Goal: Task Accomplishment & Management: Complete application form

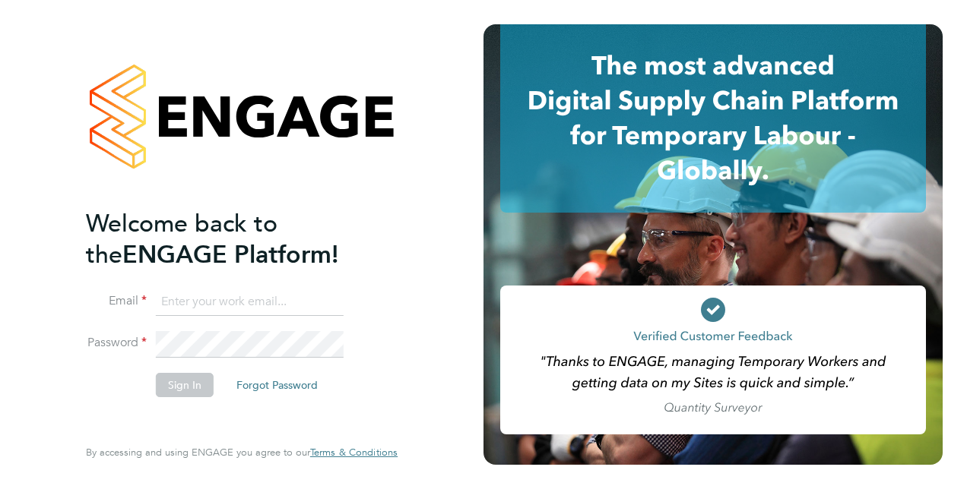
type input "[PERSON_NAME][EMAIL_ADDRESS][PERSON_NAME][DOMAIN_NAME]"
click at [174, 385] on button "Sign In" at bounding box center [185, 385] width 58 height 24
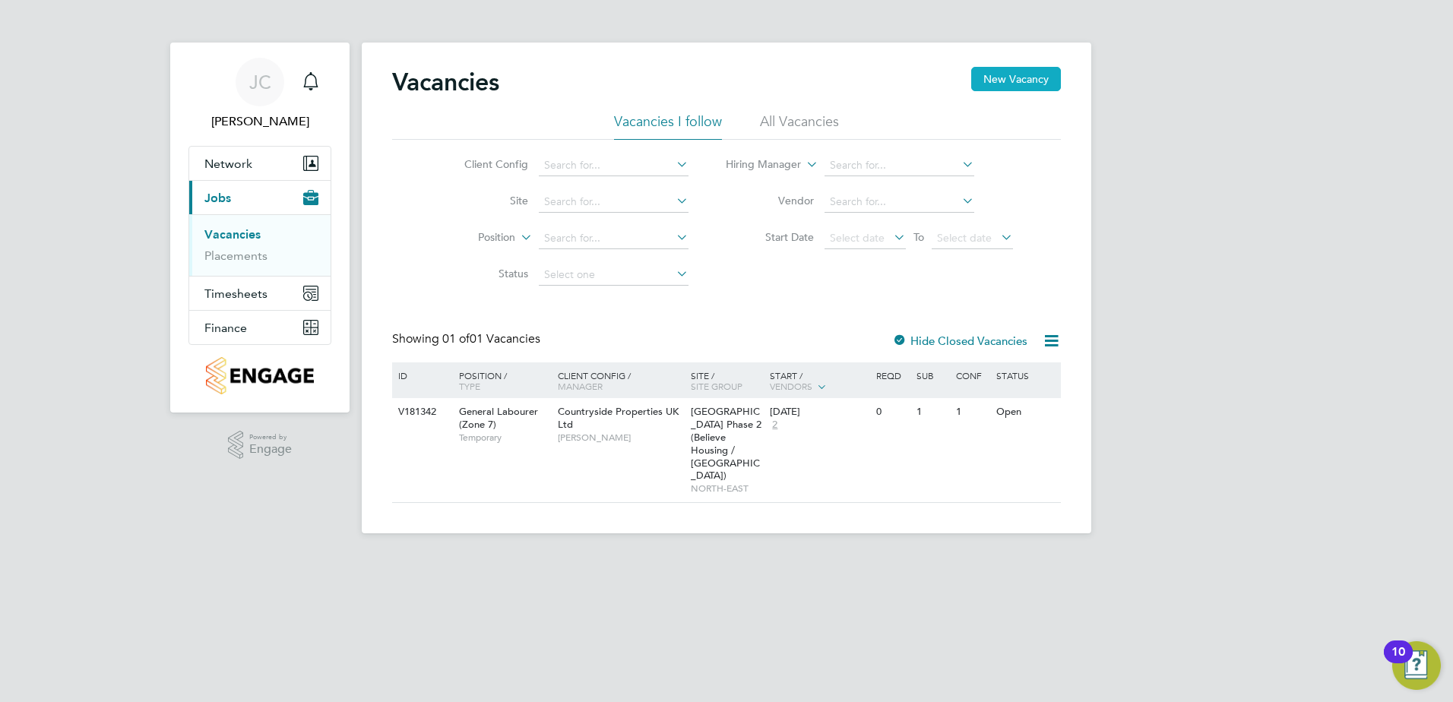
click at [966, 81] on button "New Vacancy" at bounding box center [1016, 79] width 90 height 24
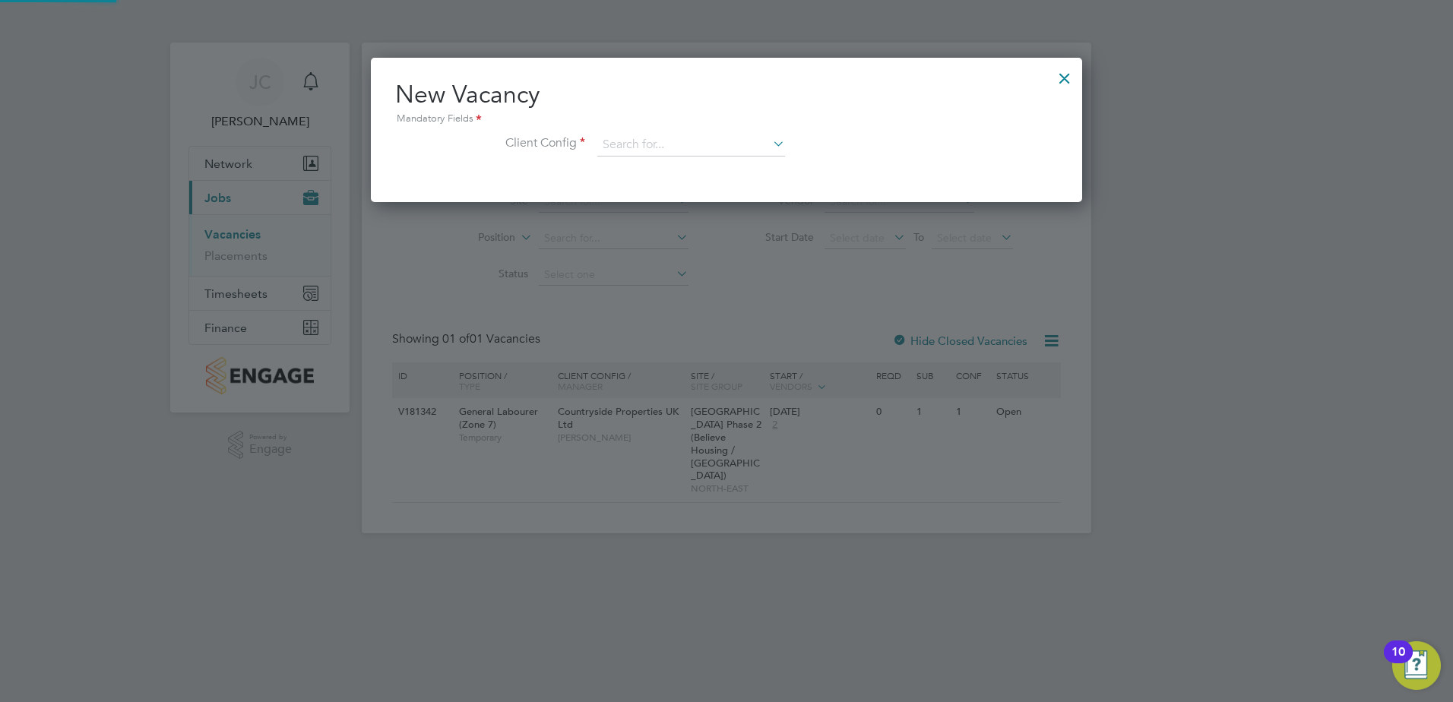
scroll to position [144, 712]
click at [966, 79] on div at bounding box center [1064, 74] width 27 height 27
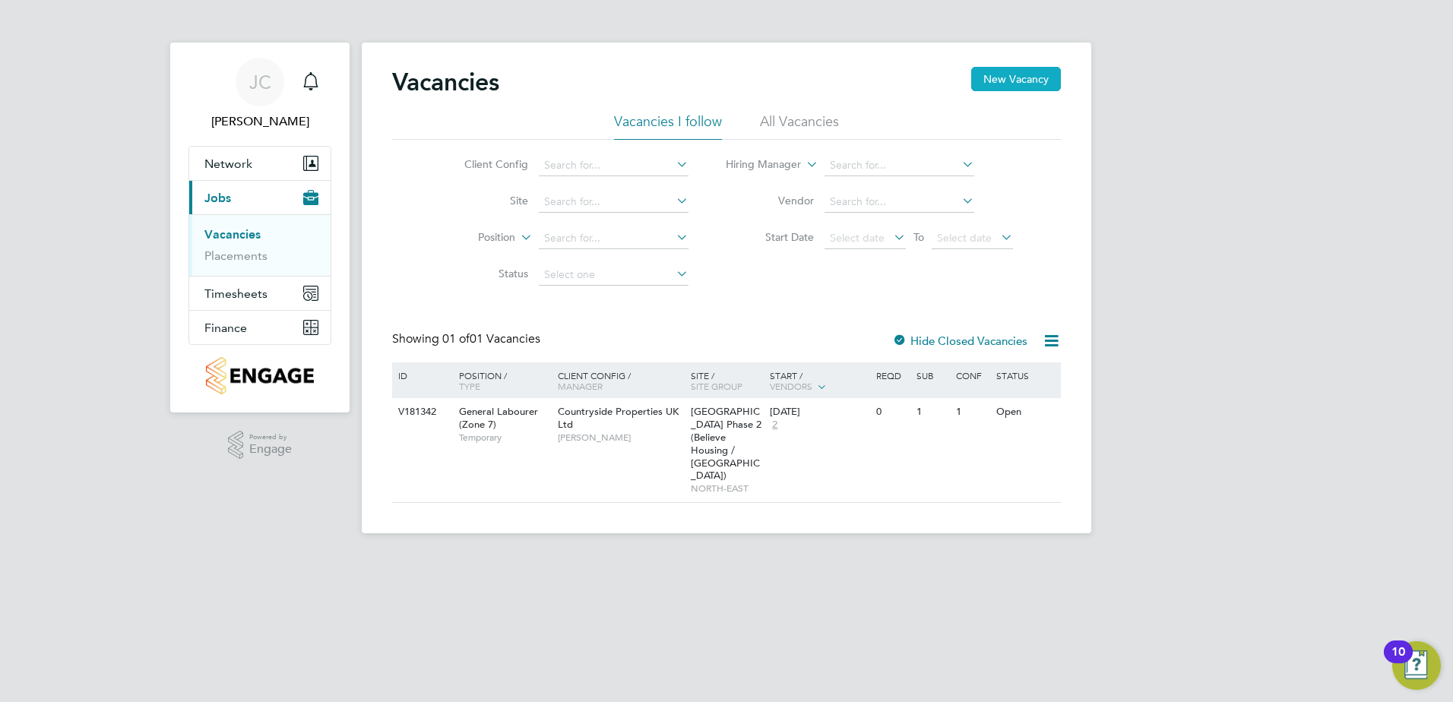
click at [966, 80] on button "New Vacancy" at bounding box center [1016, 79] width 90 height 24
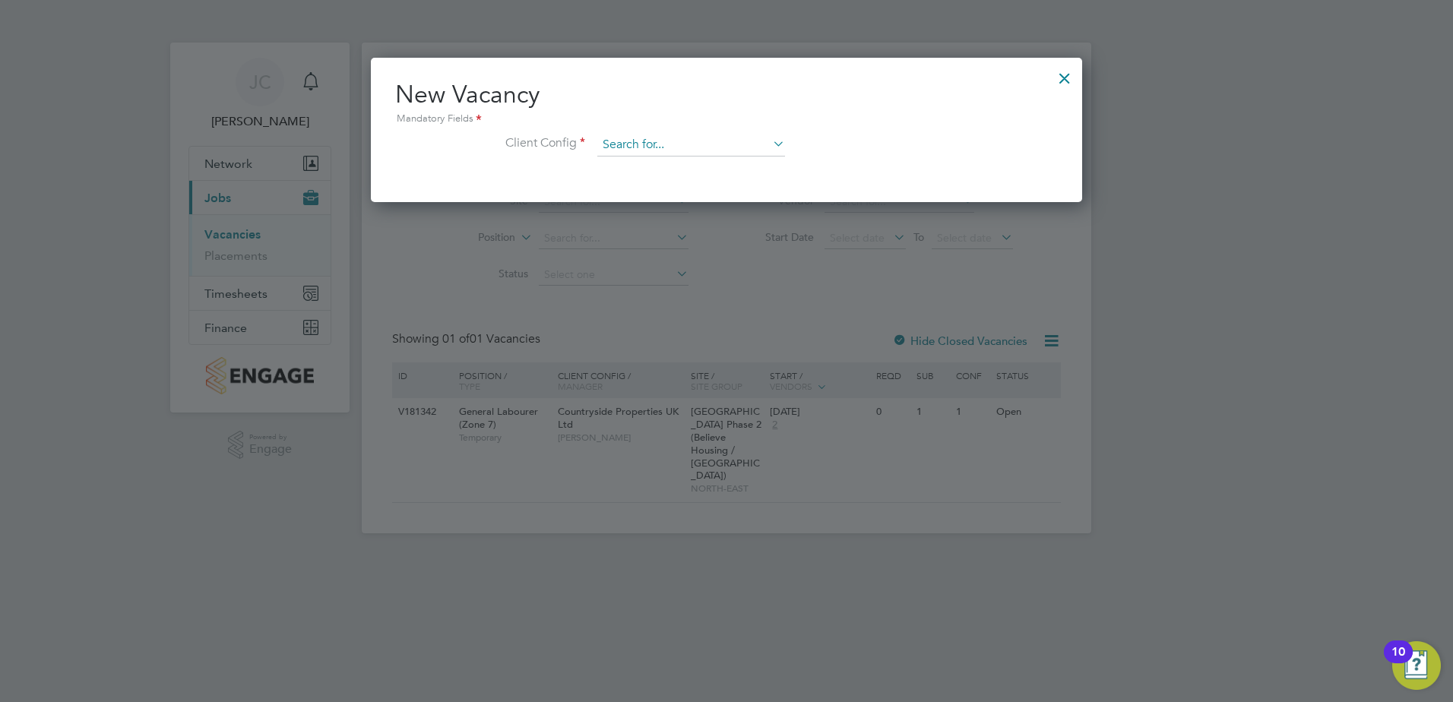
click at [761, 149] on input at bounding box center [691, 145] width 188 height 23
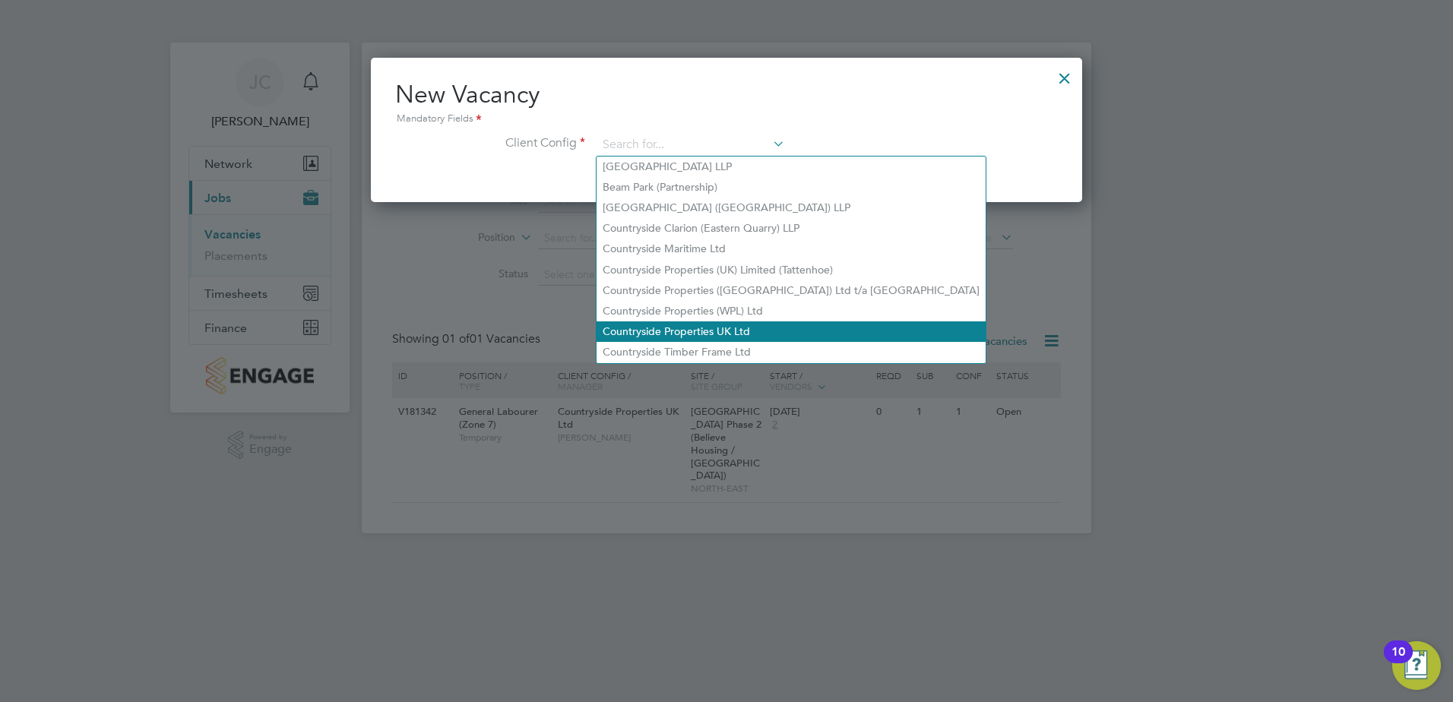
click at [764, 321] on li "Countryside Properties UK Ltd" at bounding box center [791, 331] width 389 height 21
type input "Countryside Properties UK Ltd"
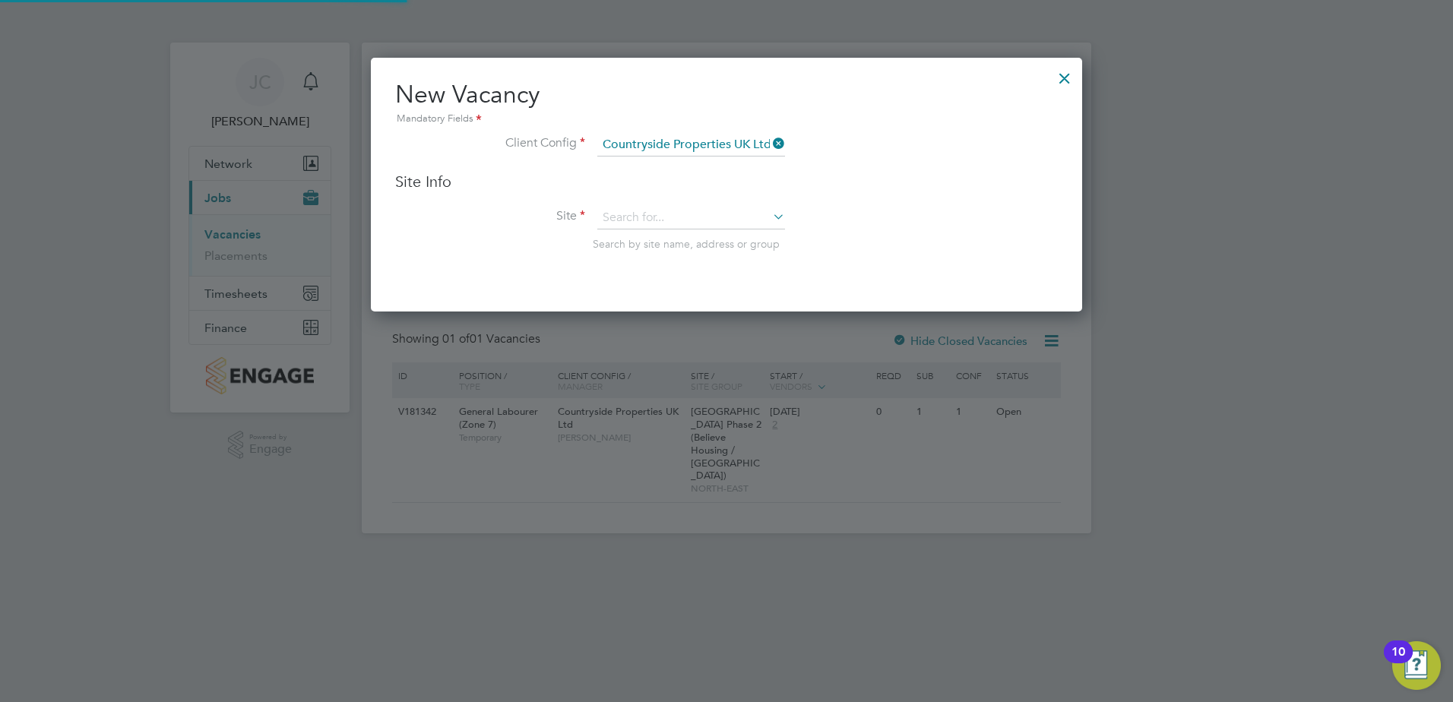
scroll to position [255, 712]
click at [697, 216] on input at bounding box center [691, 218] width 188 height 23
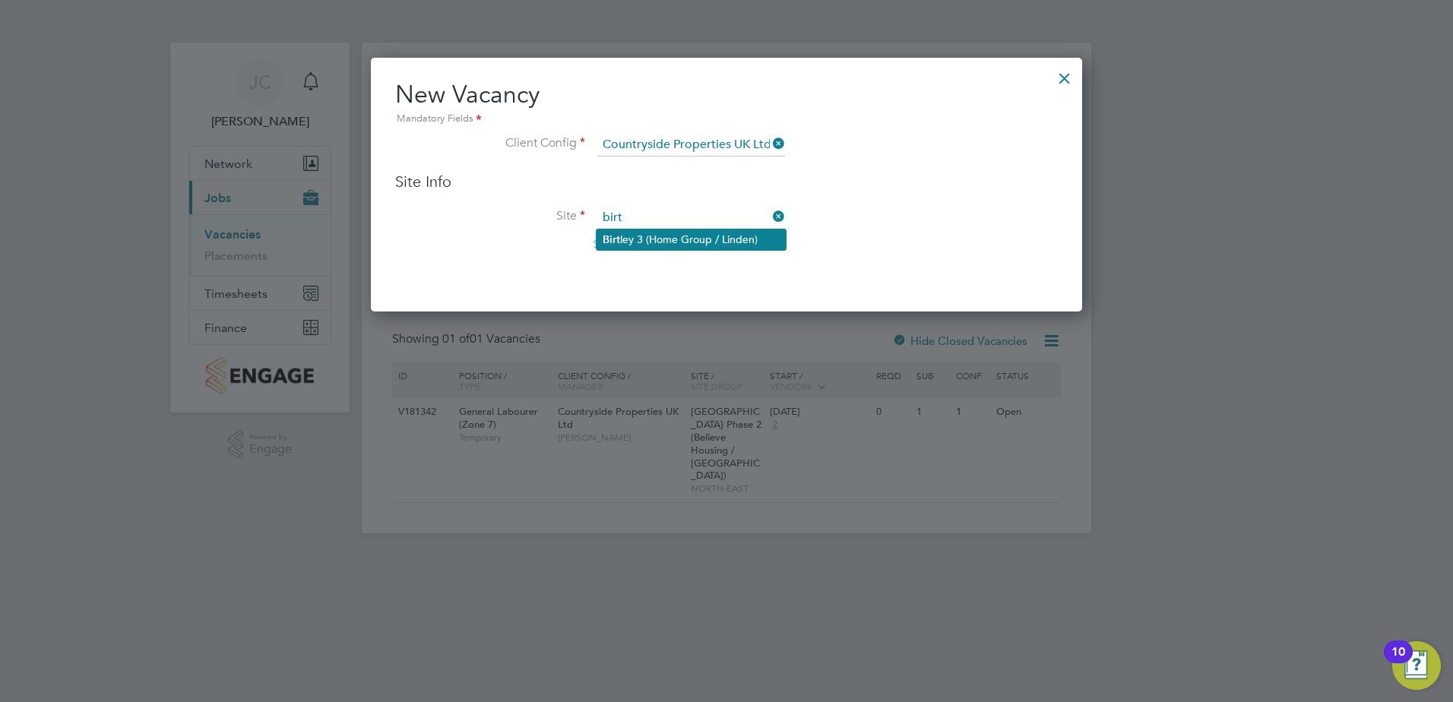
click at [667, 236] on li "Birt ley 3 (Home Group / [GEOGRAPHIC_DATA])" at bounding box center [691, 239] width 189 height 21
type input "Birtley 3 (Home Group / [GEOGRAPHIC_DATA])"
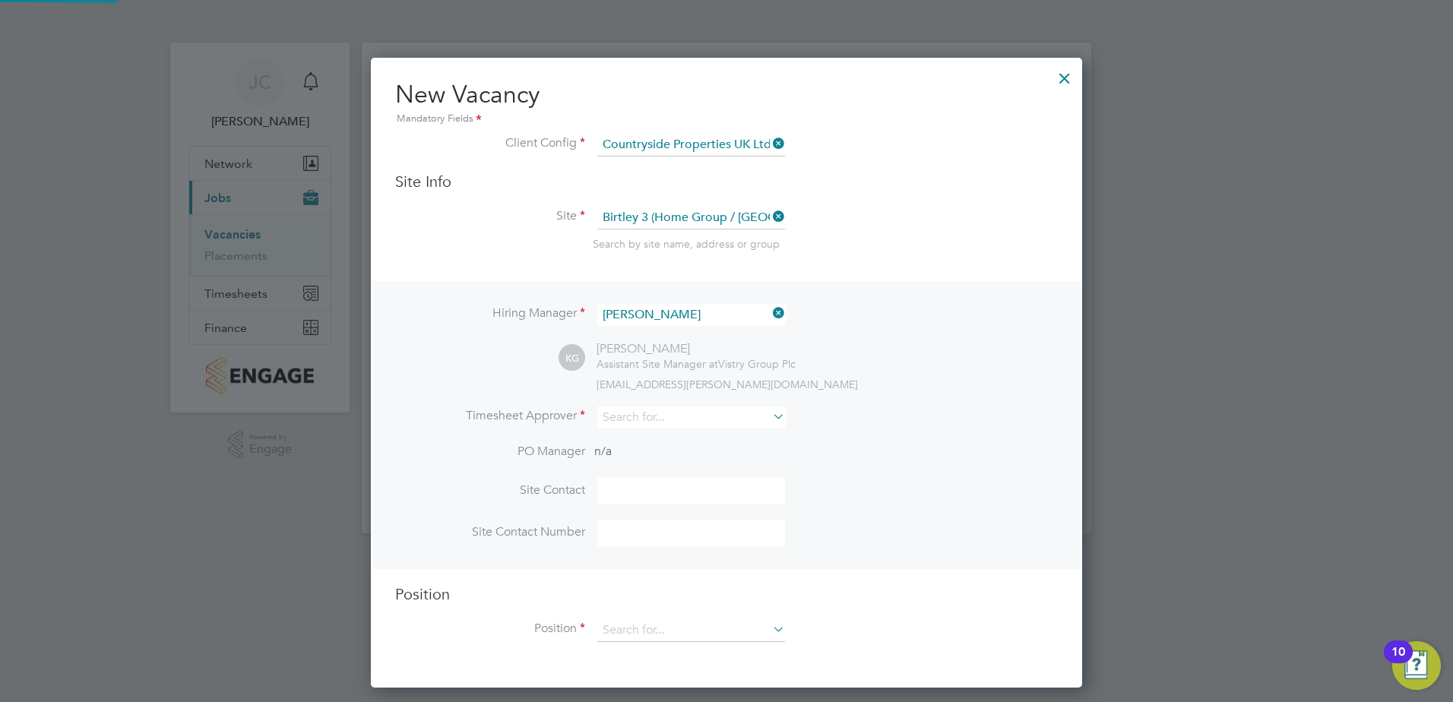
scroll to position [631, 712]
click at [637, 416] on input at bounding box center [691, 418] width 188 height 22
click at [666, 439] on li "Ste p hen [PERSON_NAME]" at bounding box center [691, 439] width 189 height 21
type input "[PERSON_NAME]"
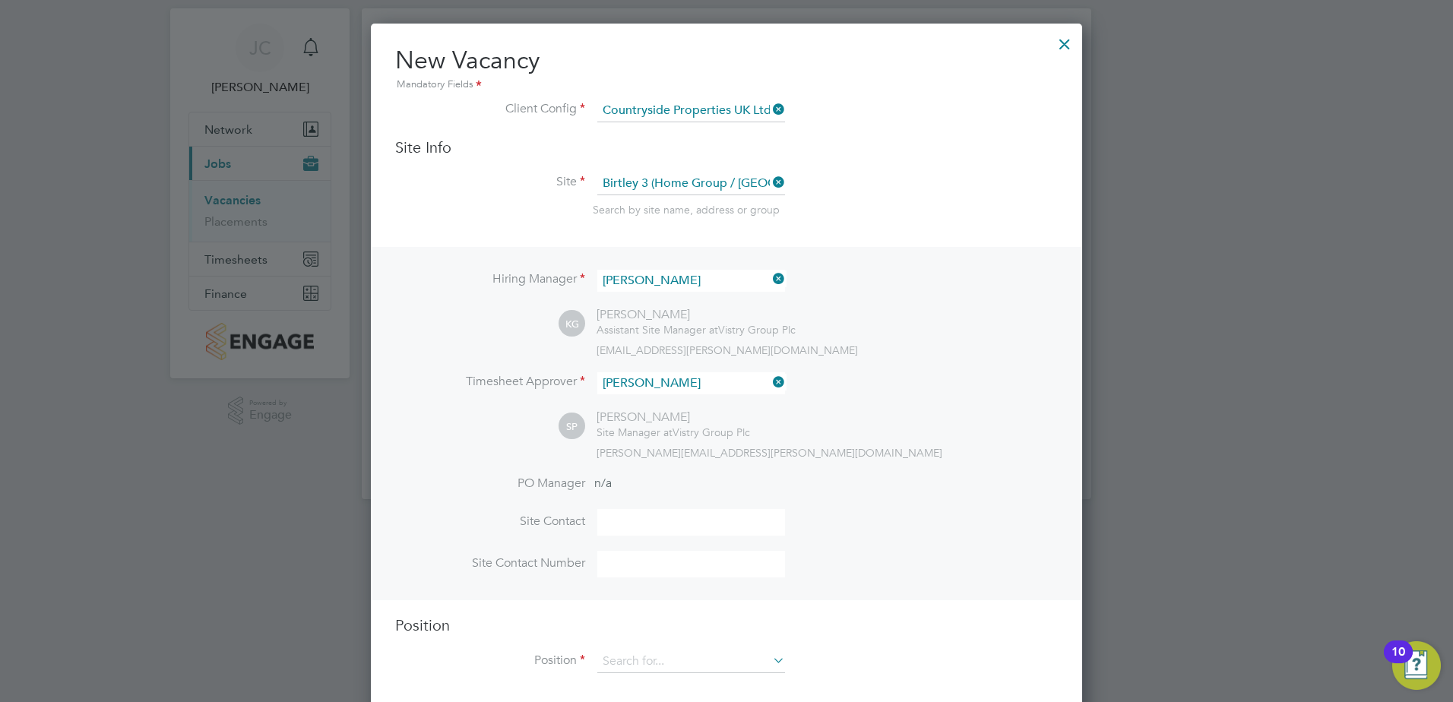
scroll to position [52, 0]
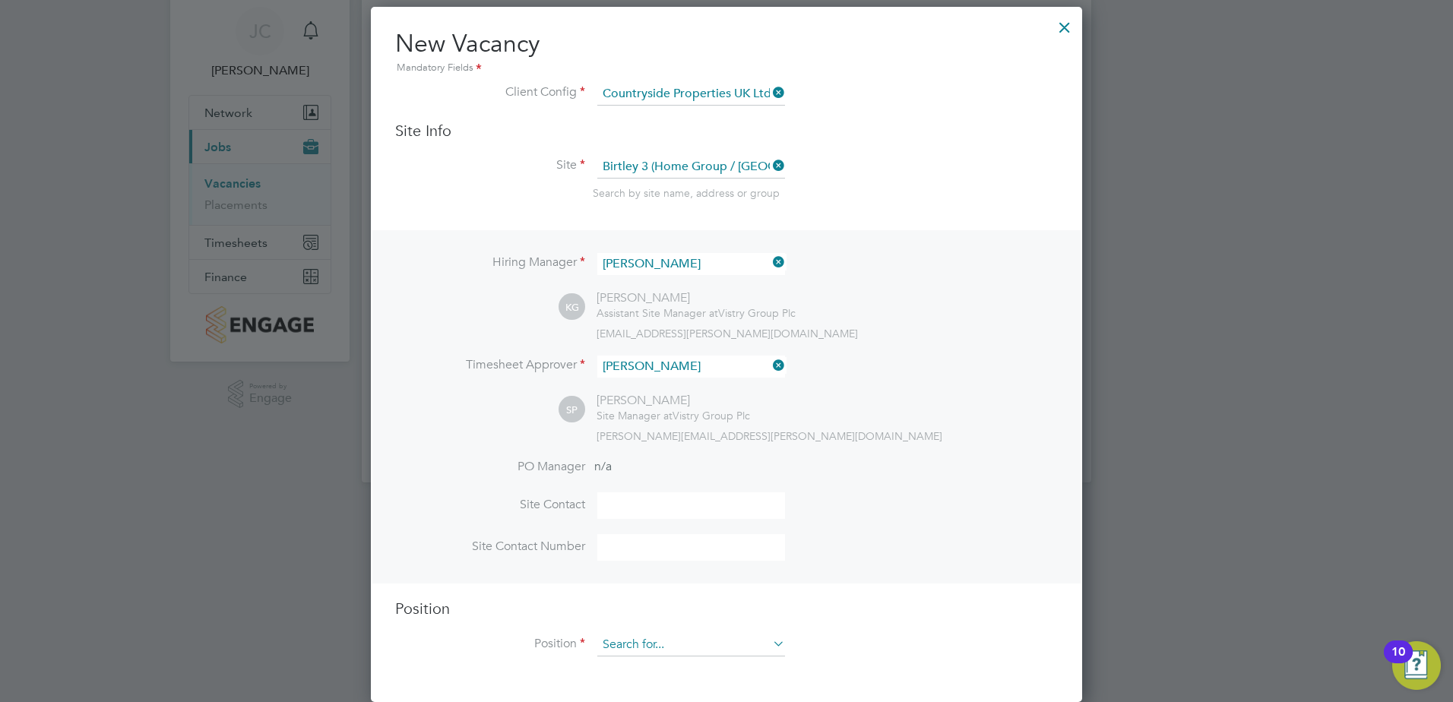
click at [723, 489] on input at bounding box center [691, 645] width 188 height 23
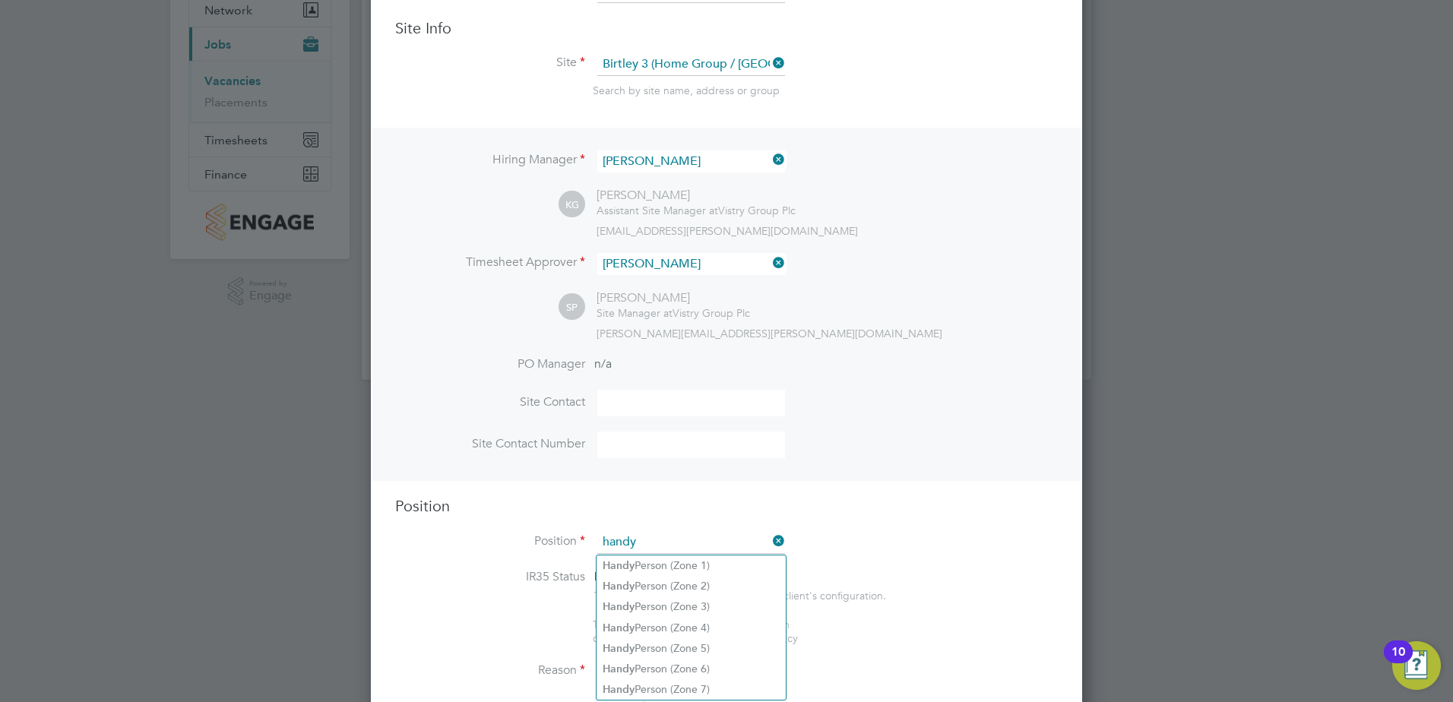
scroll to position [280, 0]
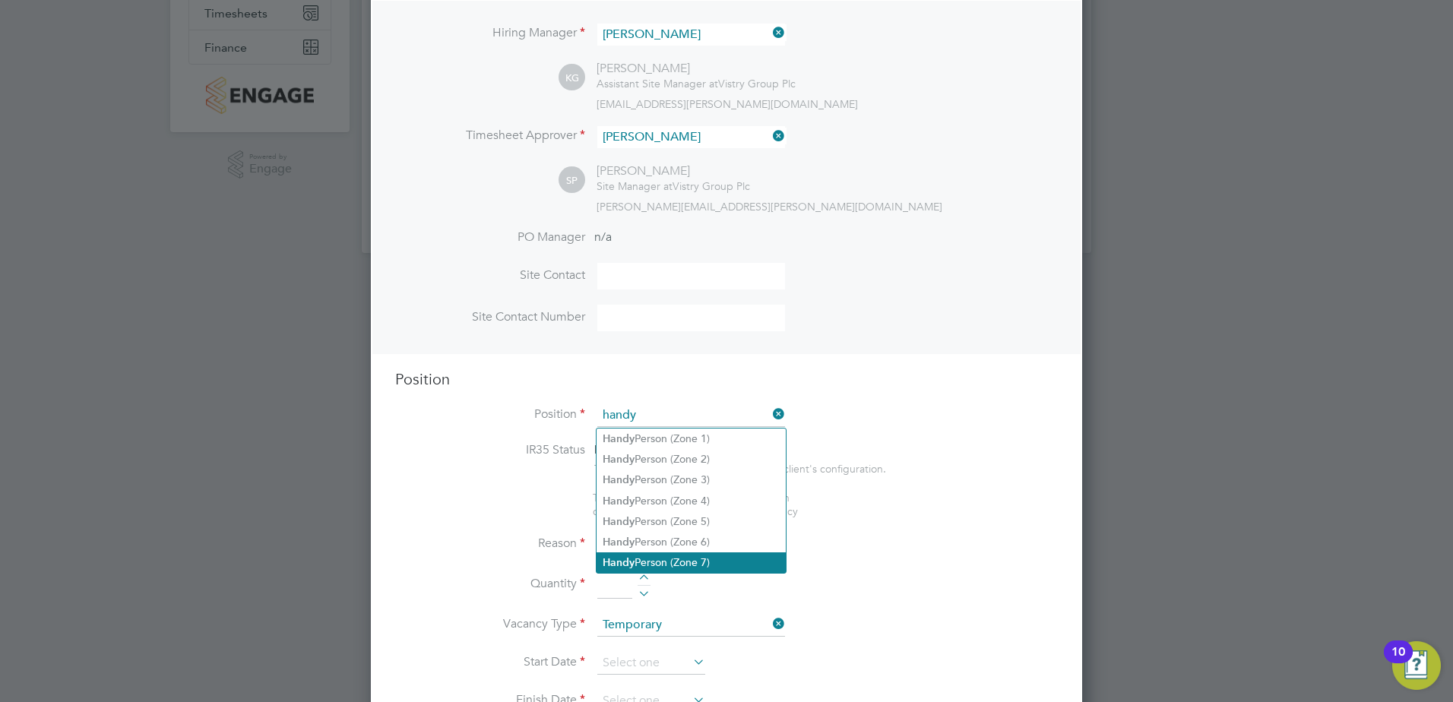
click at [719, 489] on li "Handy Person (Zone 7)" at bounding box center [691, 562] width 189 height 21
type input "Handy Person (Zone 7)"
type textarea "• Perform repair and maintenance tasks on doors, furniture, fixtures and applia…"
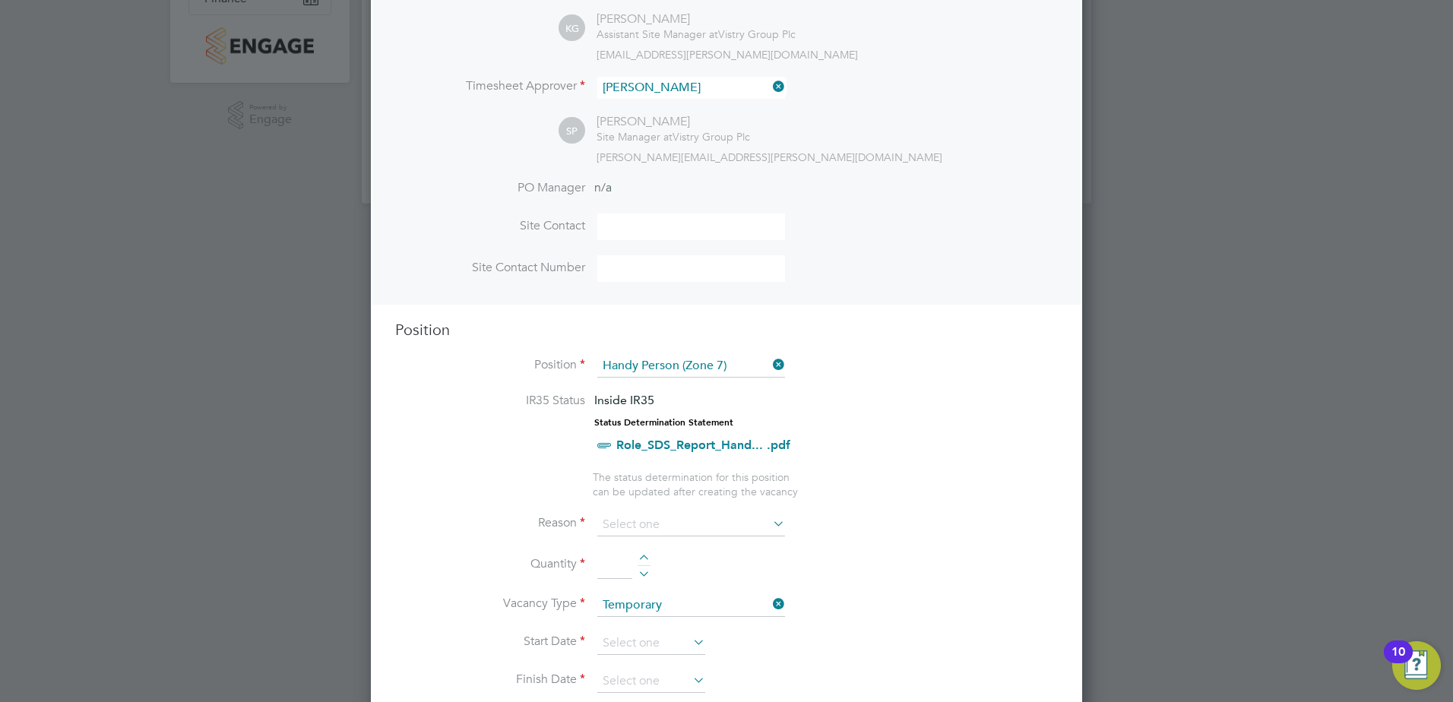
scroll to position [356, 0]
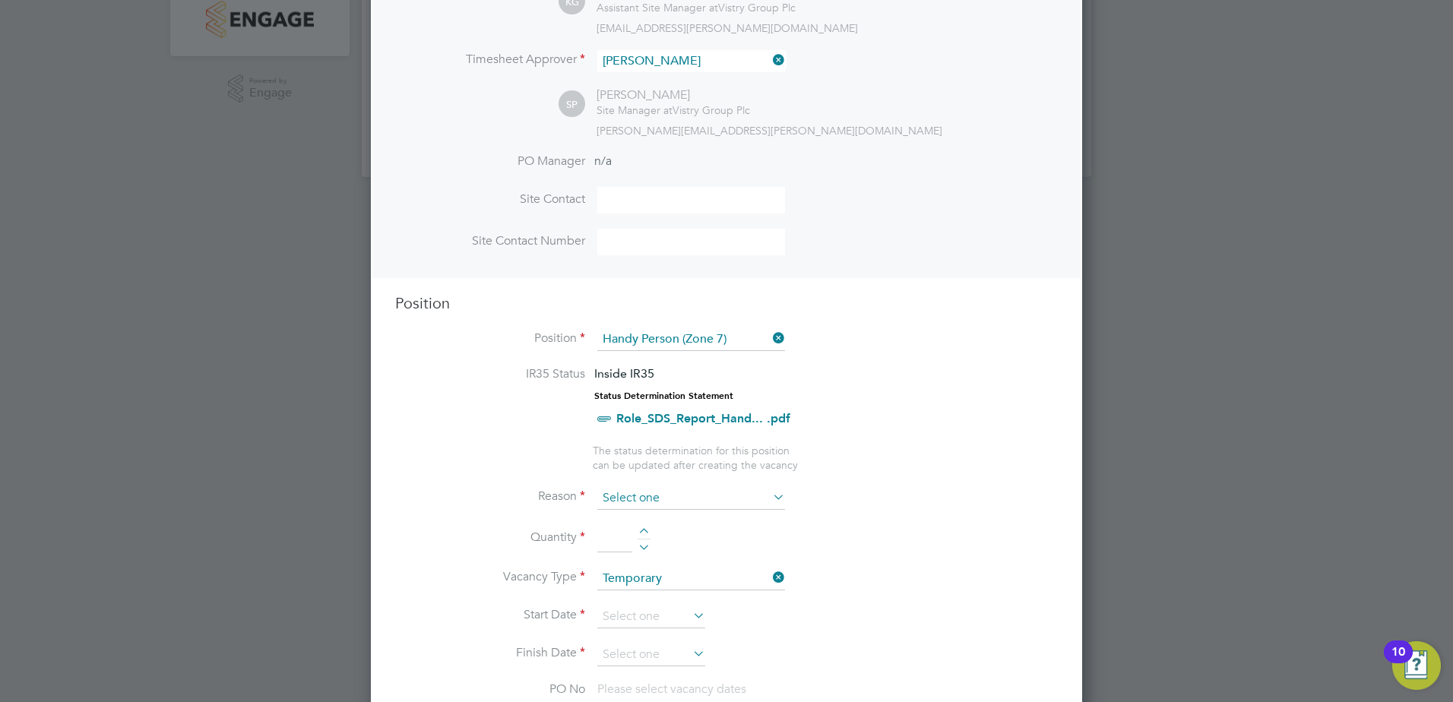
click at [745, 489] on input at bounding box center [691, 498] width 188 height 23
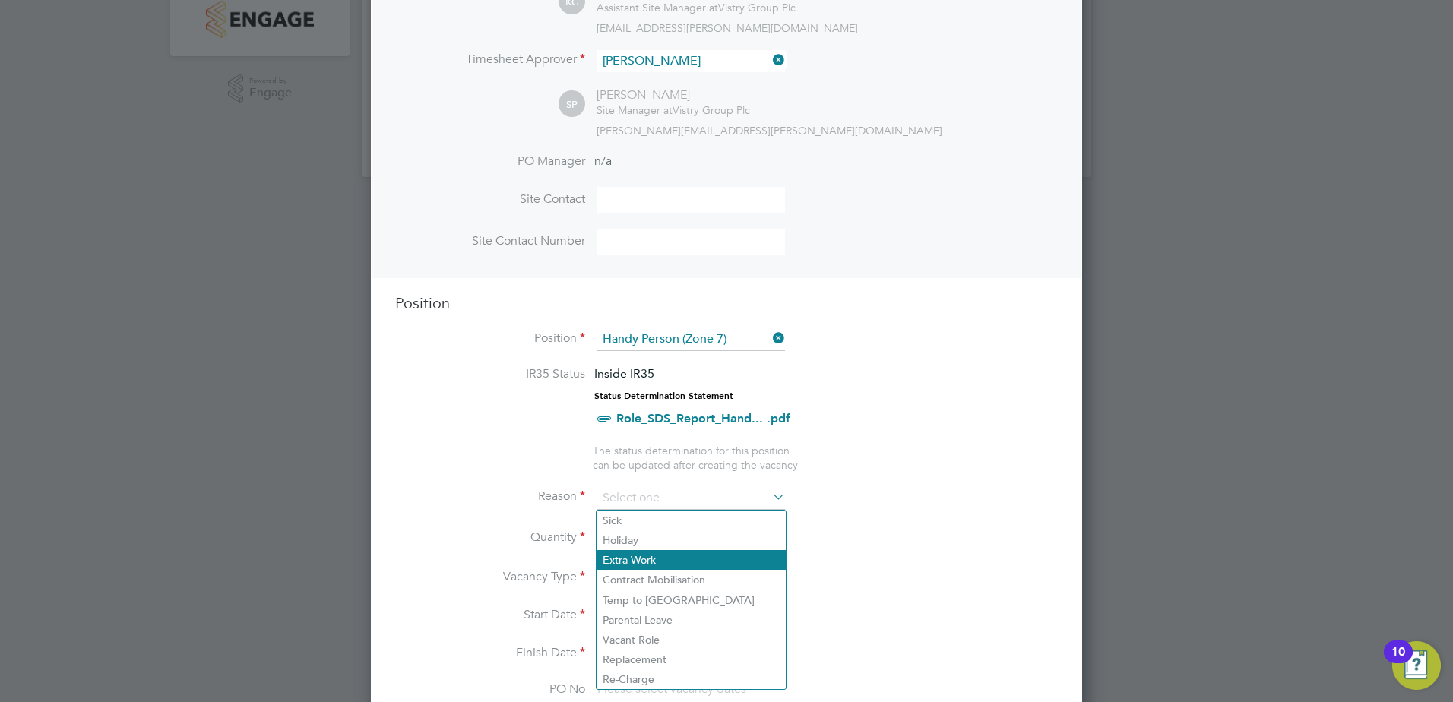
click at [738, 489] on li "Extra Work" at bounding box center [691, 560] width 189 height 20
type input "Extra Work"
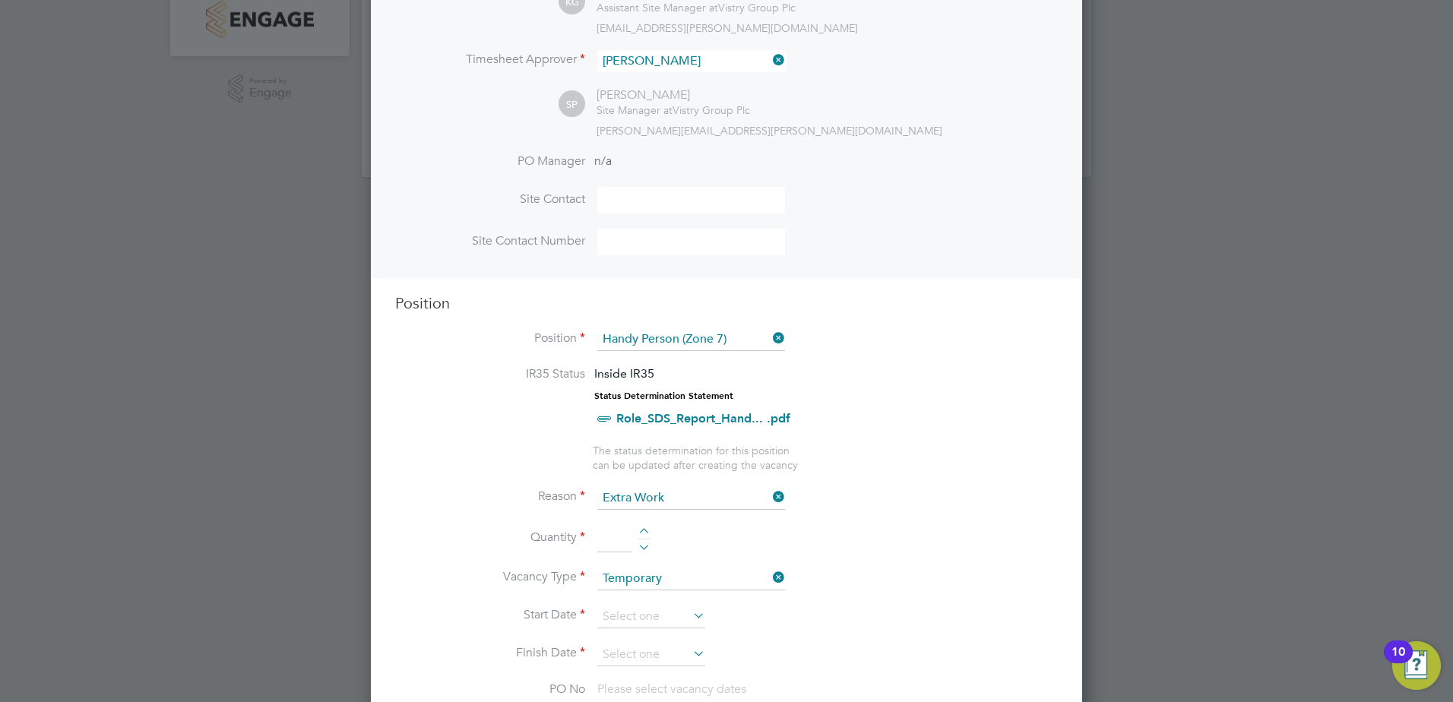
click at [641, 489] on div at bounding box center [644, 533] width 13 height 11
type input "1"
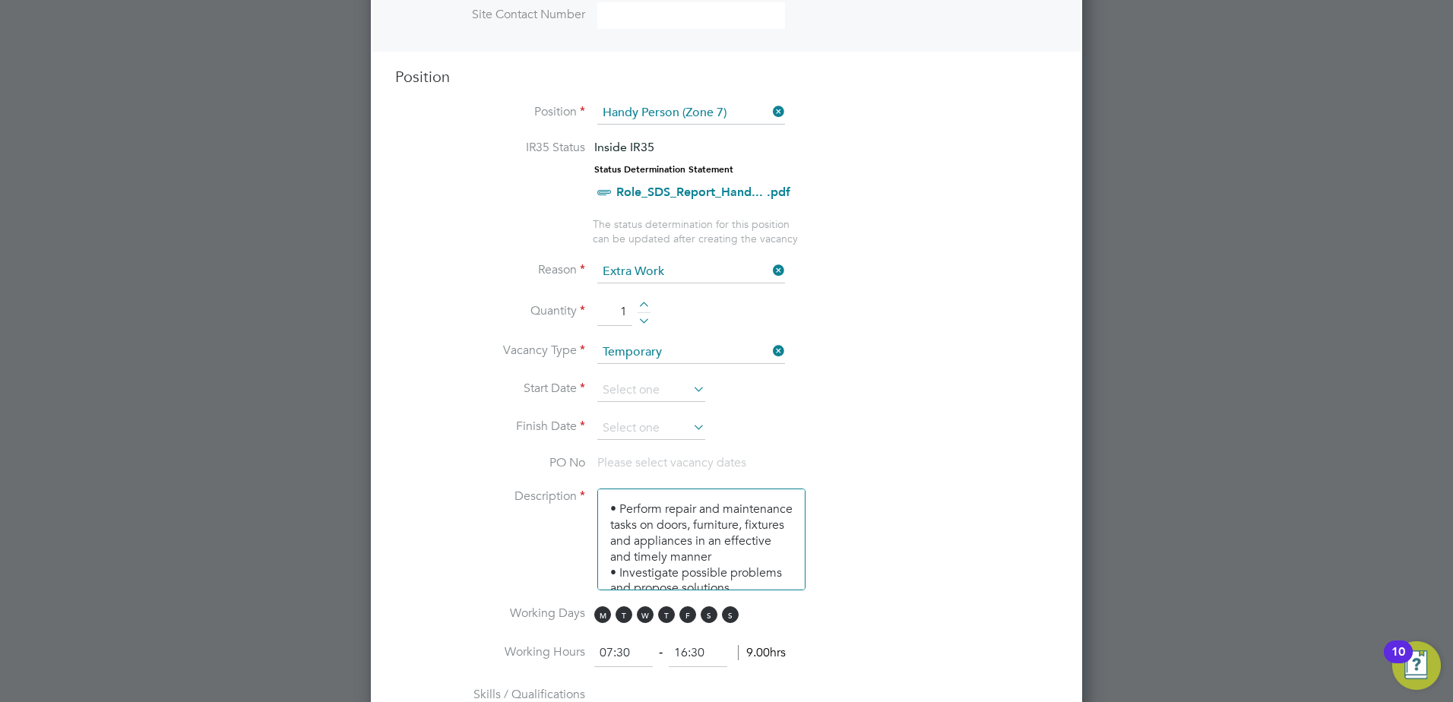
scroll to position [584, 0]
click at [690, 393] on icon at bounding box center [690, 387] width 0 height 21
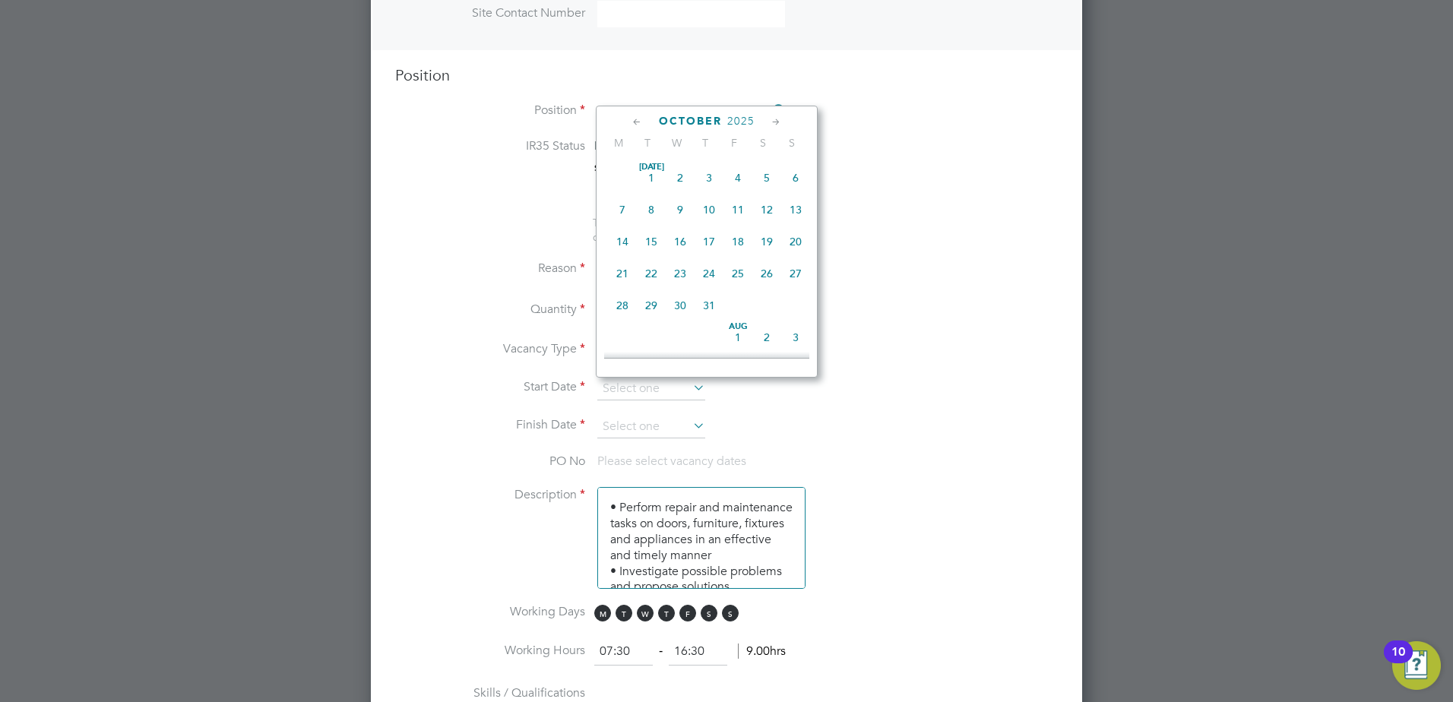
scroll to position [428, 0]
click at [625, 172] on span "22" at bounding box center [622, 166] width 29 height 29
type input "[DATE]"
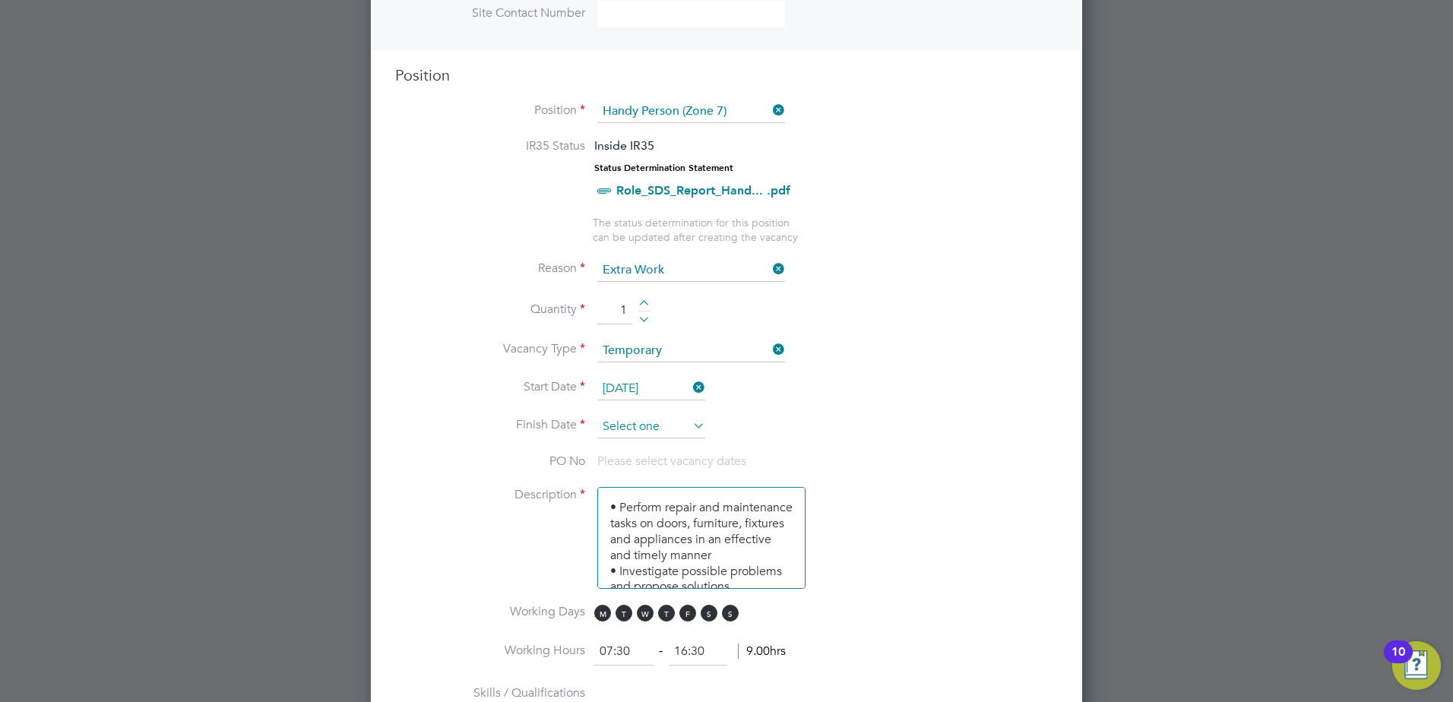
click at [663, 423] on input at bounding box center [651, 427] width 108 height 23
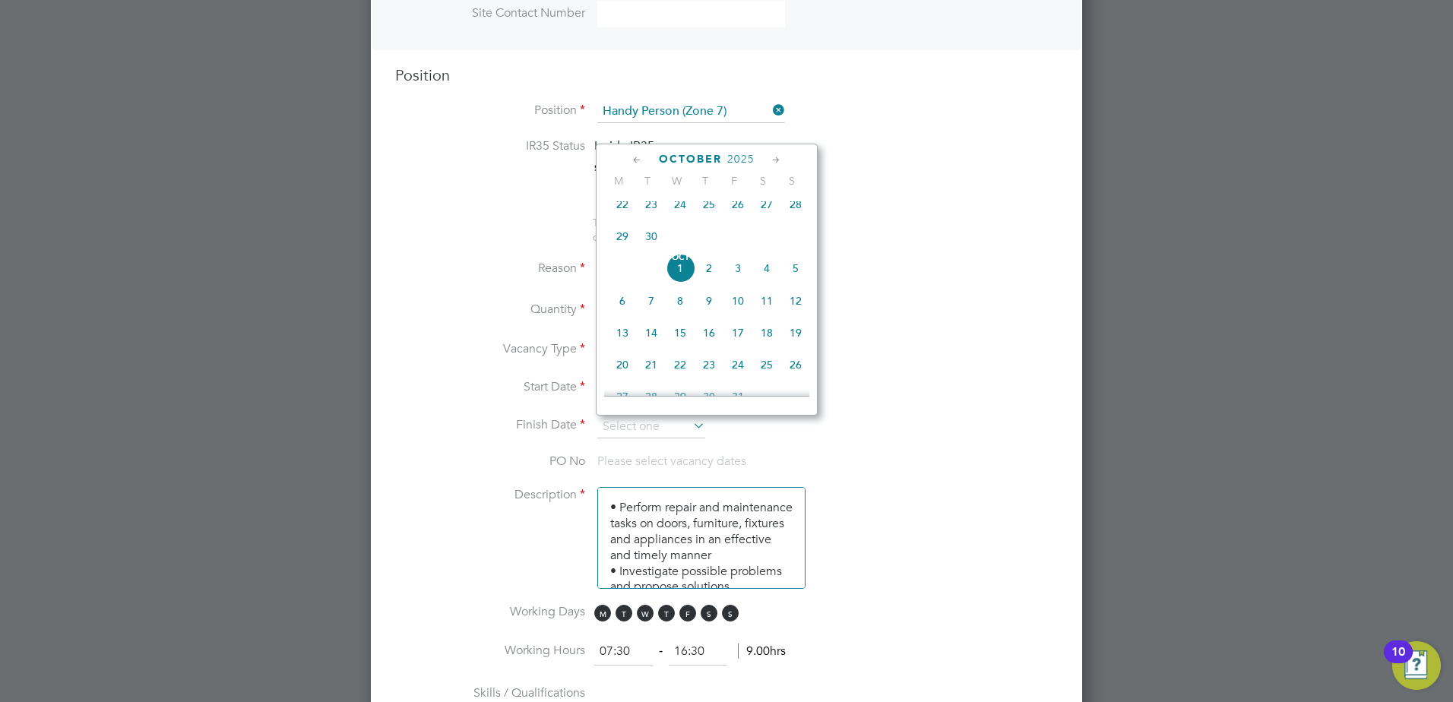
click at [735, 282] on span "3" at bounding box center [737, 268] width 29 height 29
type input "[DATE]"
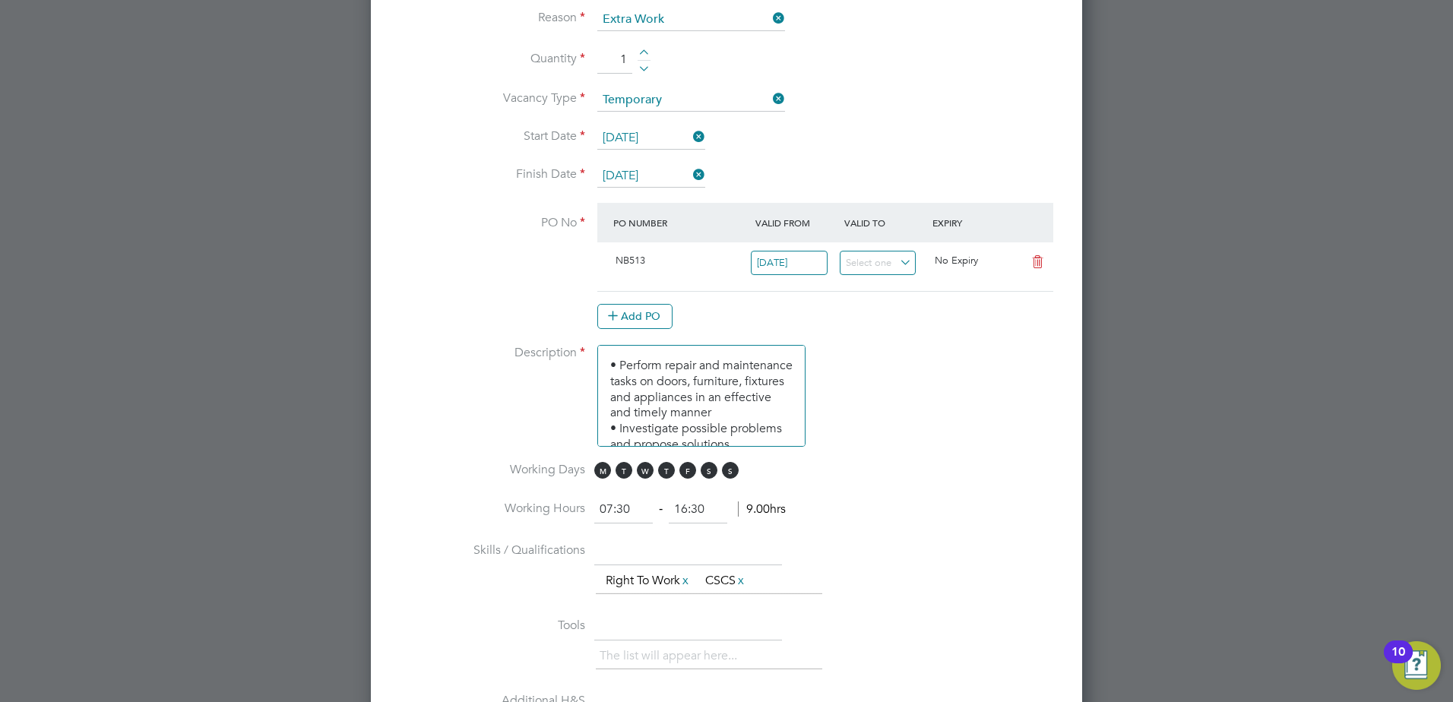
scroll to position [812, 0]
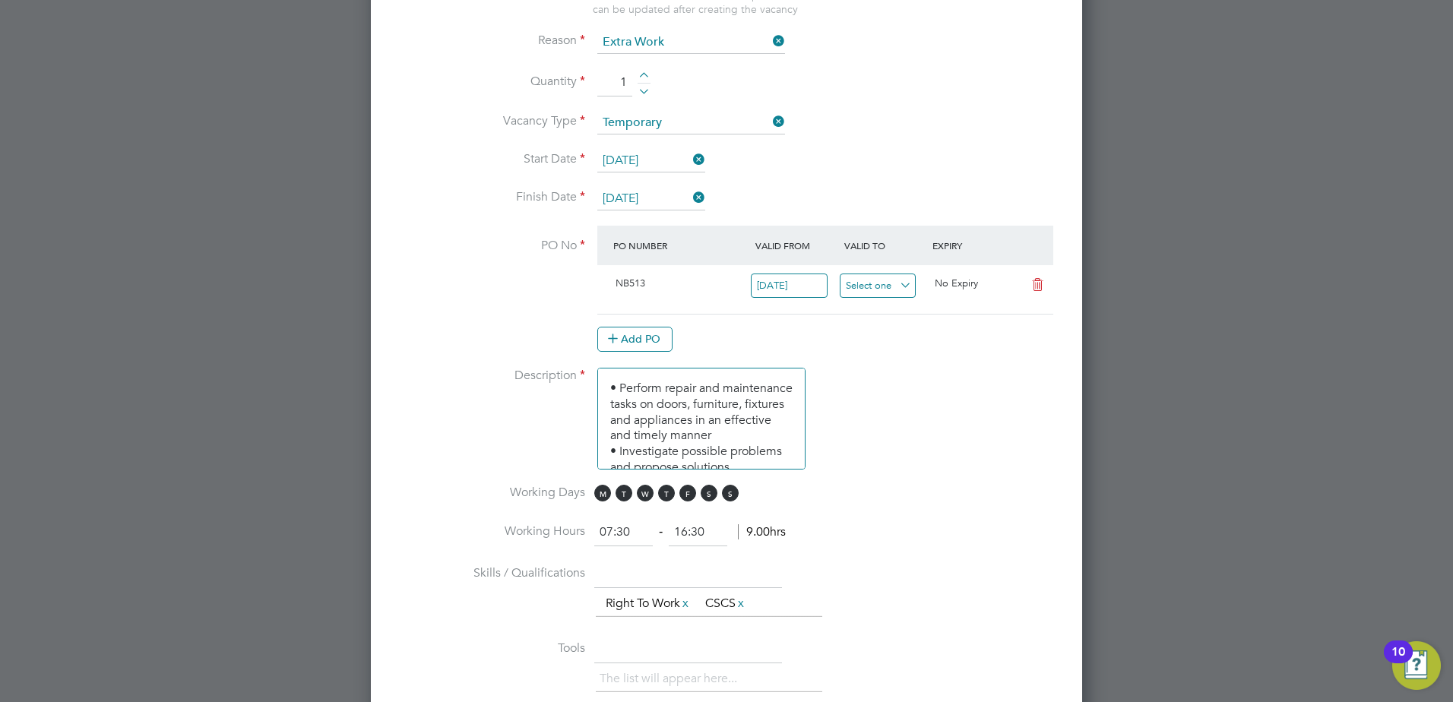
click at [869, 288] on input at bounding box center [878, 286] width 77 height 25
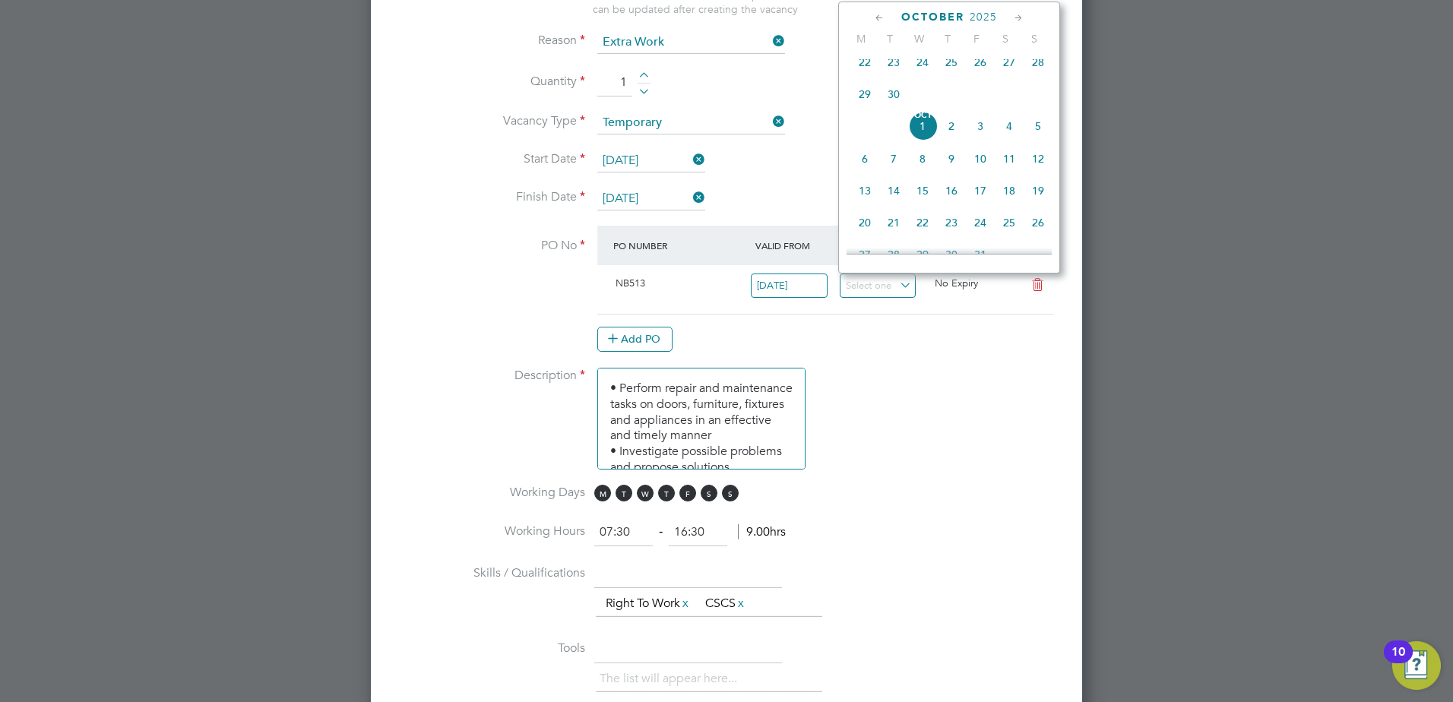
click at [899, 340] on div "Add PO" at bounding box center [825, 339] width 456 height 24
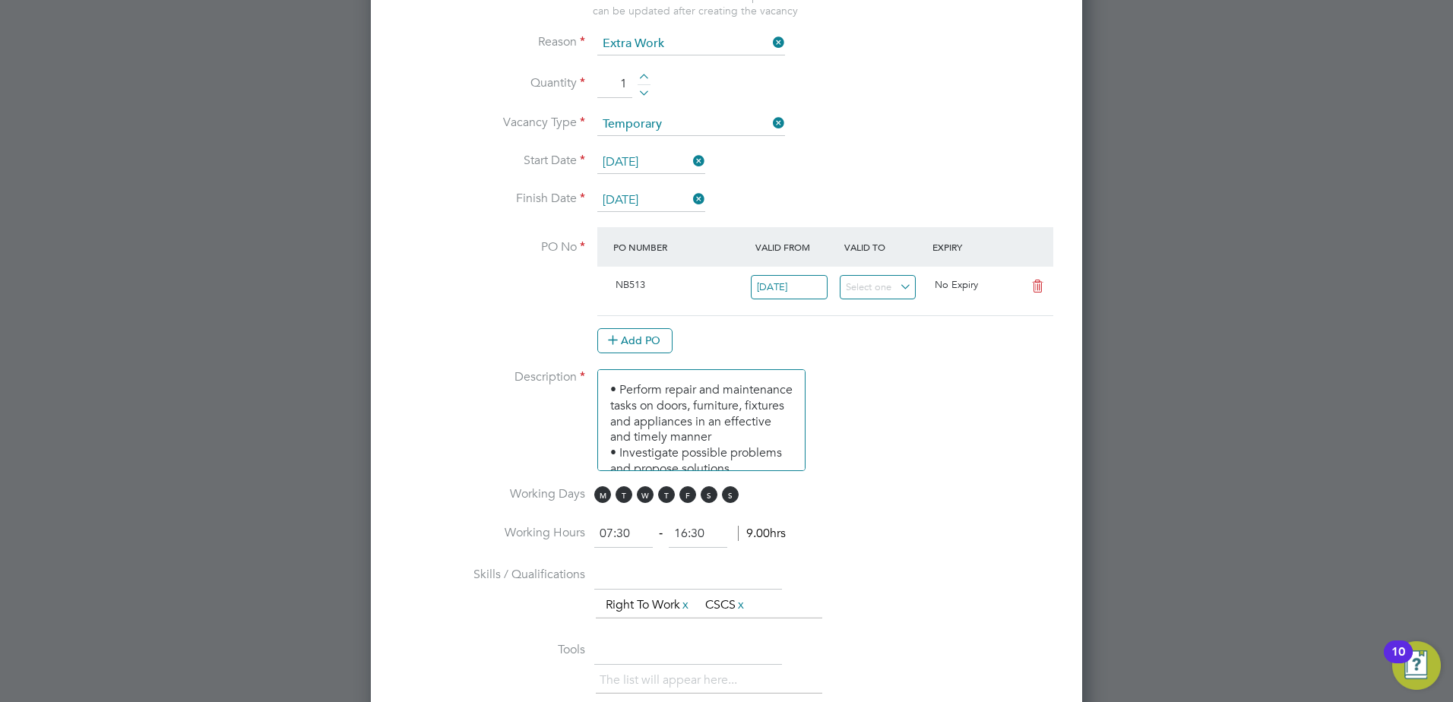
scroll to position [836, 0]
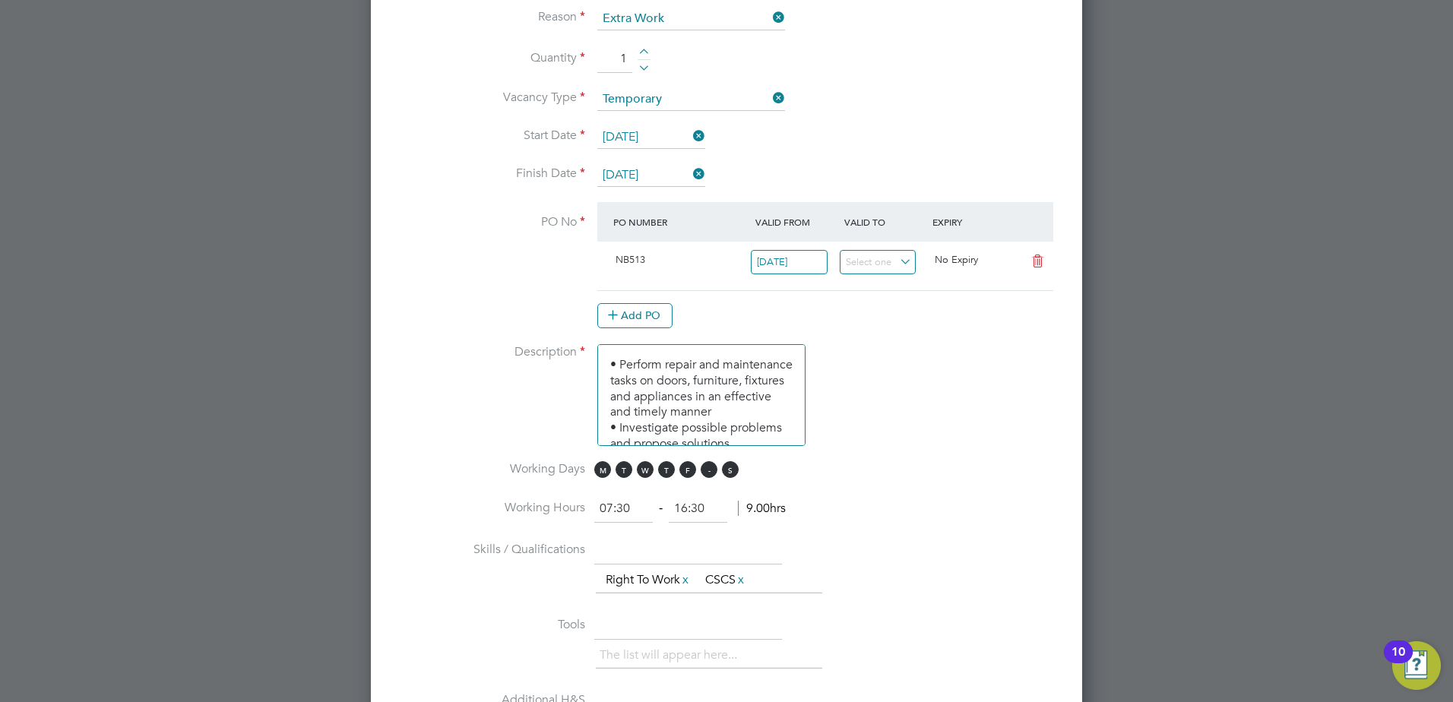
click at [710, 475] on span "S" at bounding box center [709, 469] width 17 height 17
click at [733, 474] on span "S" at bounding box center [730, 469] width 17 height 17
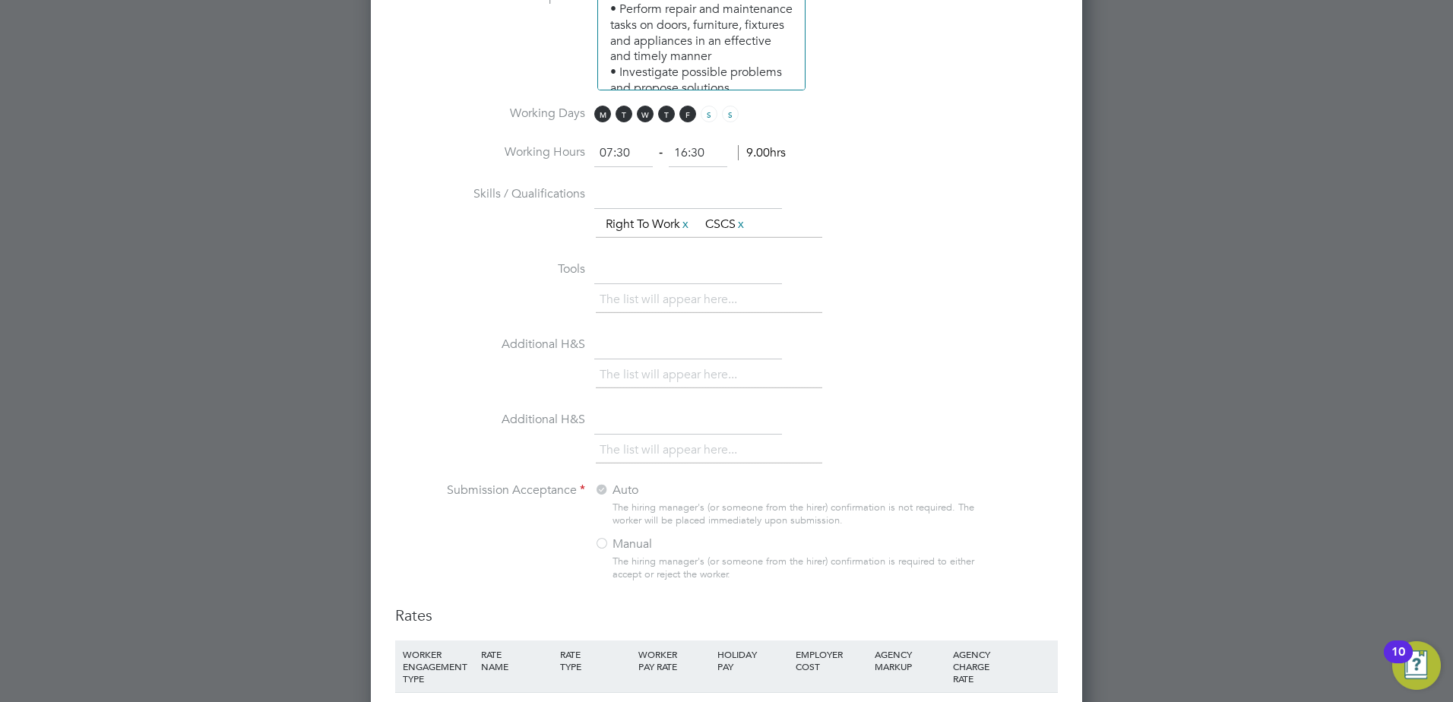
scroll to position [1140, 0]
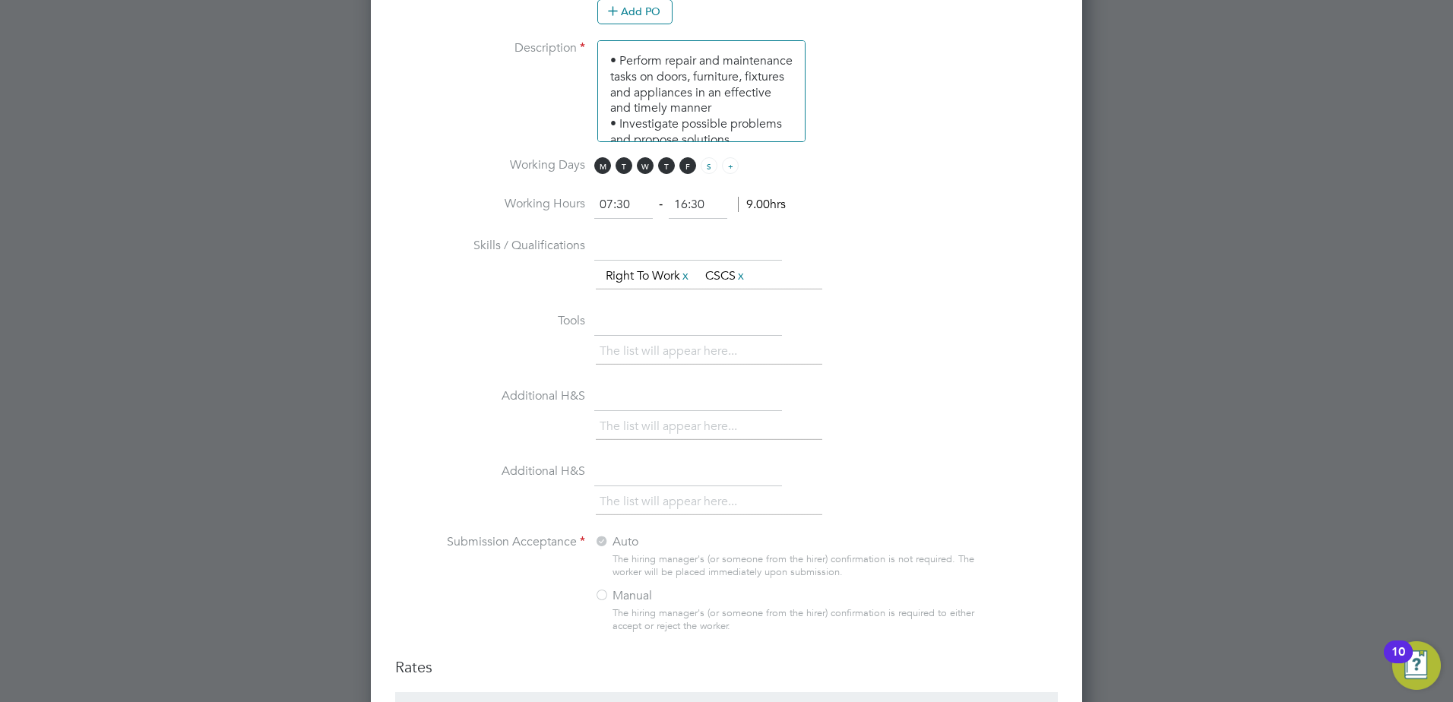
click at [733, 170] on span "S" at bounding box center [730, 165] width 17 height 17
click at [713, 171] on span "S" at bounding box center [709, 165] width 17 height 17
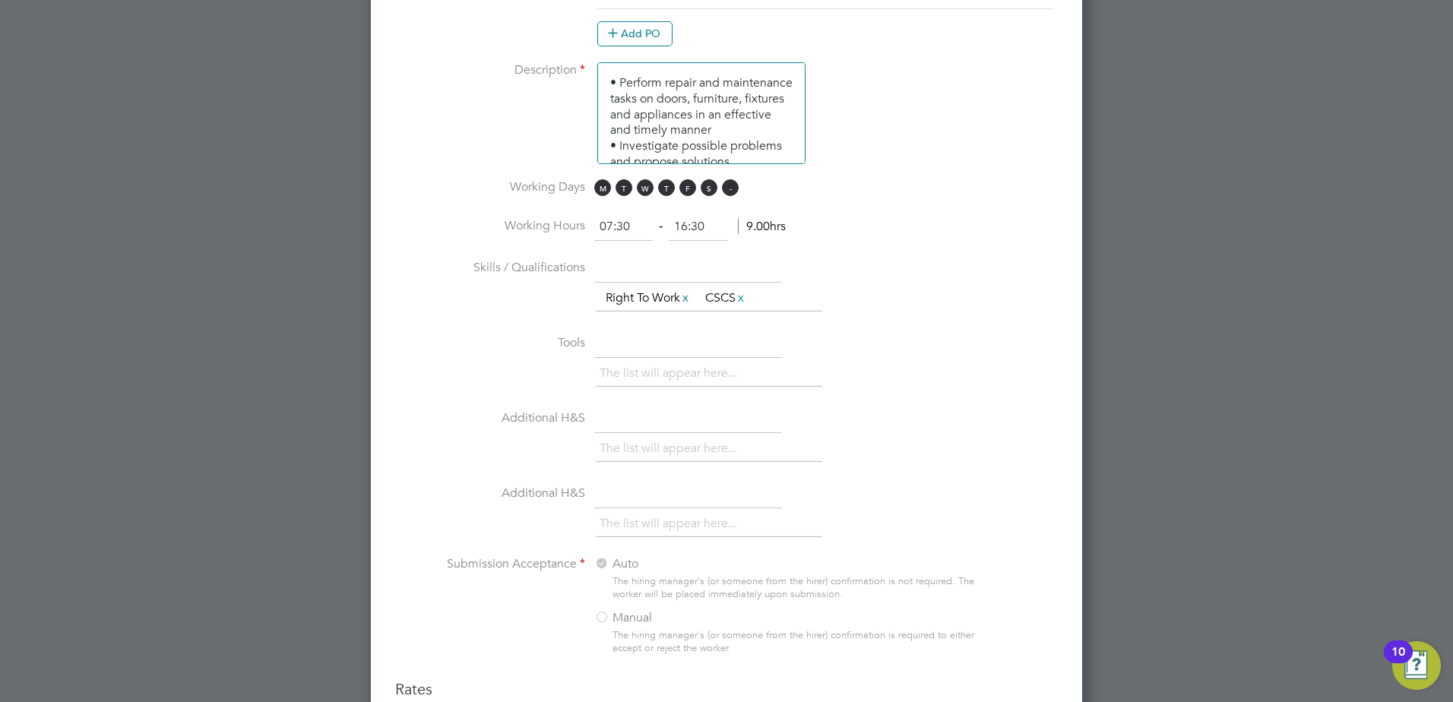
click at [731, 186] on span "S" at bounding box center [730, 187] width 17 height 17
click at [712, 189] on span "S" at bounding box center [709, 187] width 17 height 17
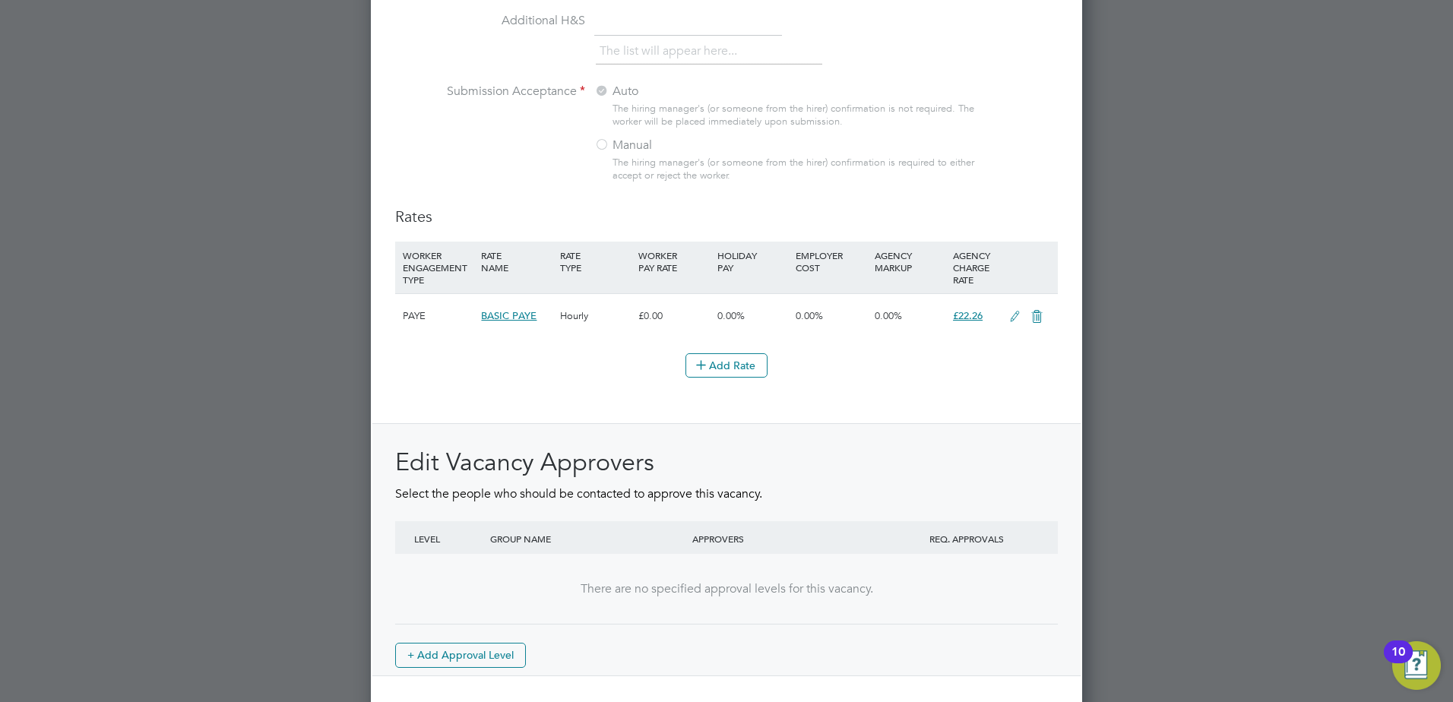
scroll to position [1650, 0]
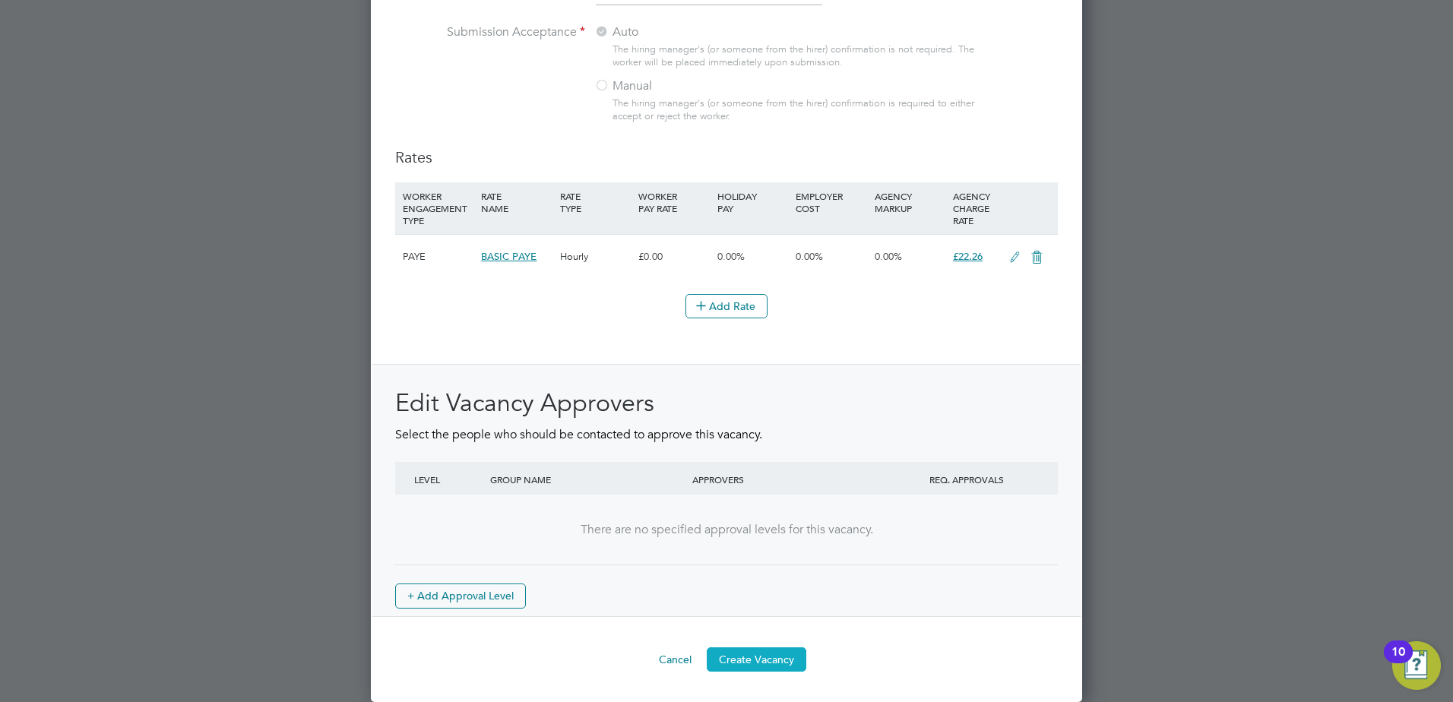
click at [774, 489] on button "Create Vacancy" at bounding box center [757, 659] width 100 height 24
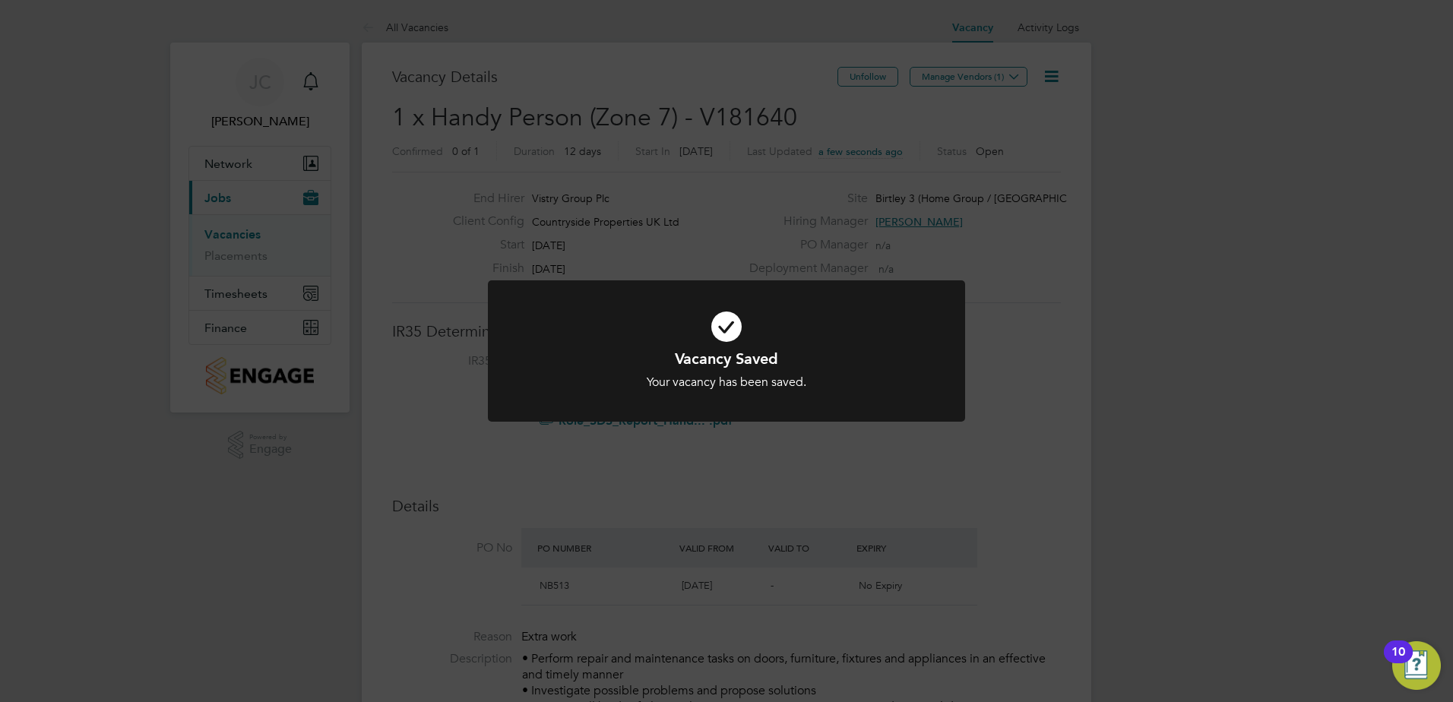
click at [859, 350] on h1 "Vacancy Saved" at bounding box center [726, 359] width 395 height 20
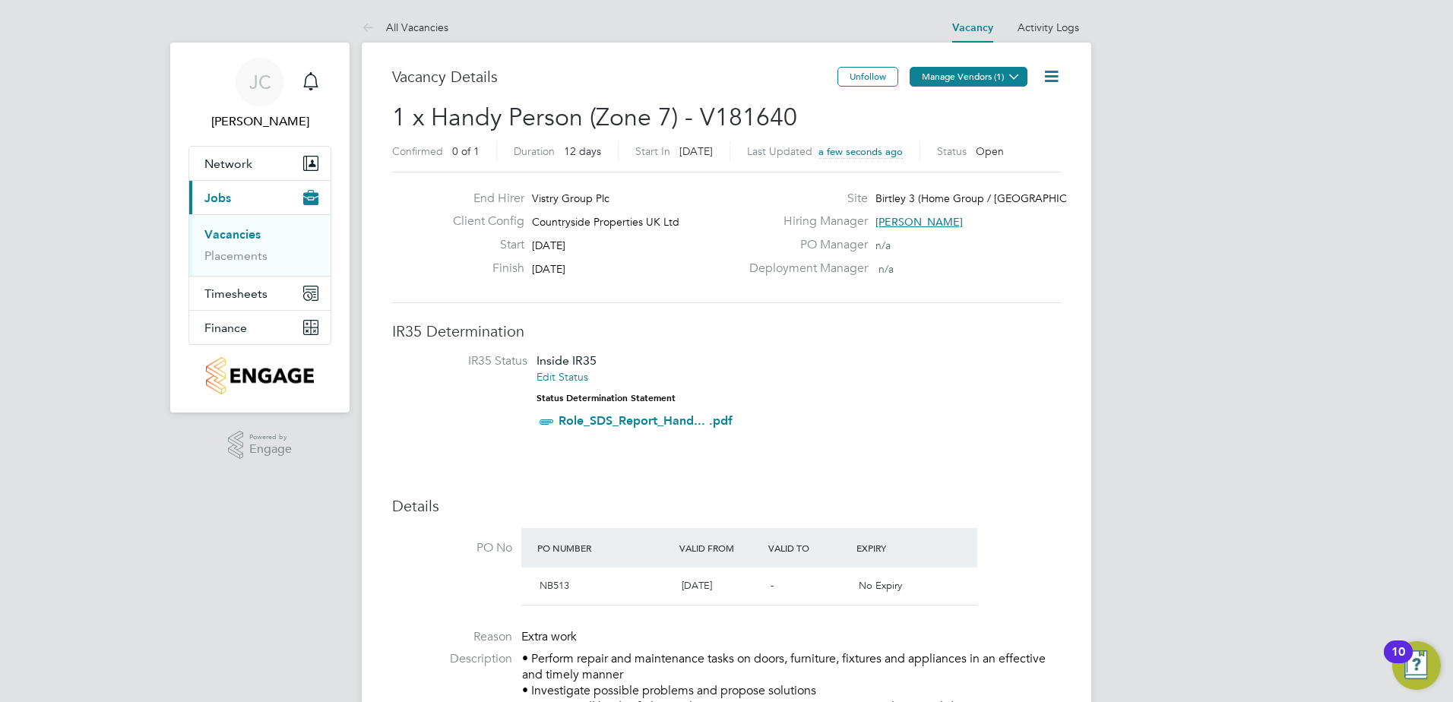
click at [966, 80] on button "Manage Vendors (1)" at bounding box center [969, 77] width 118 height 20
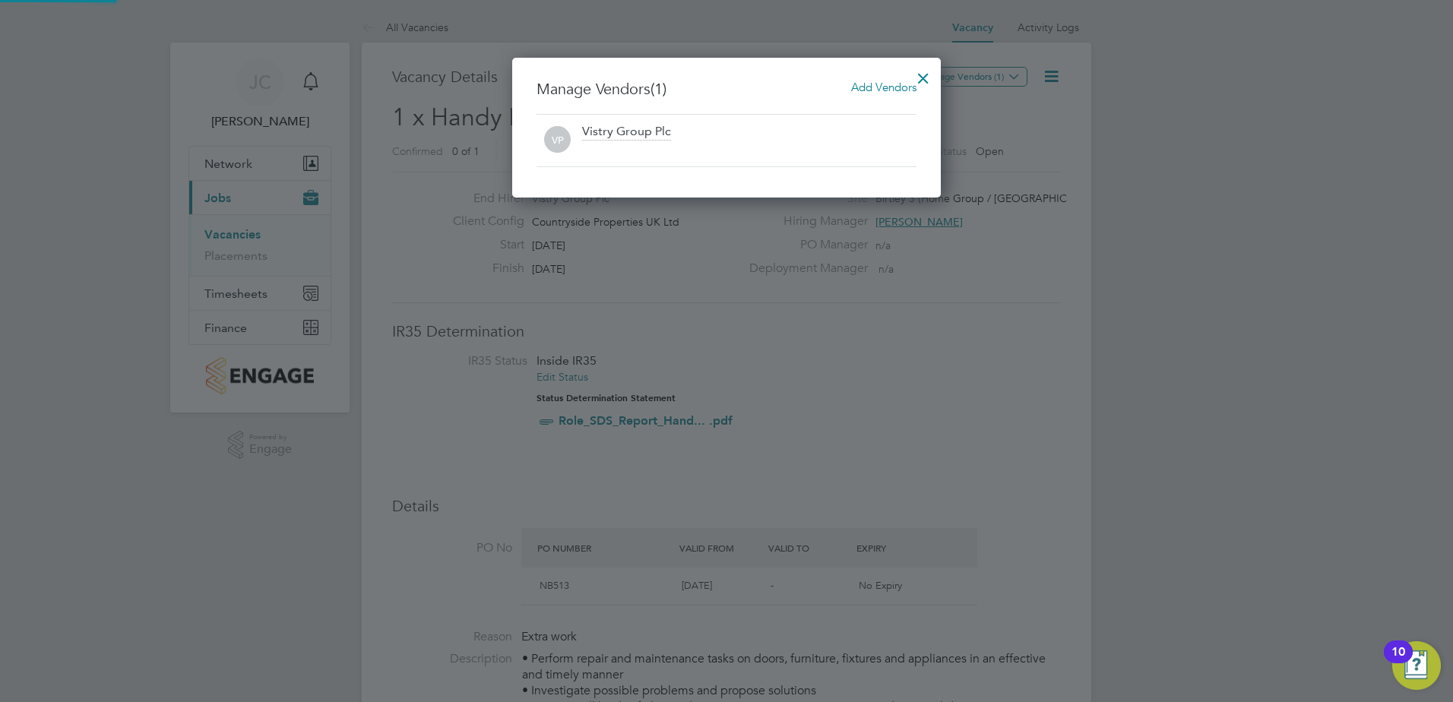
scroll to position [141, 429]
click at [894, 84] on span "Add Vendors" at bounding box center [883, 87] width 65 height 14
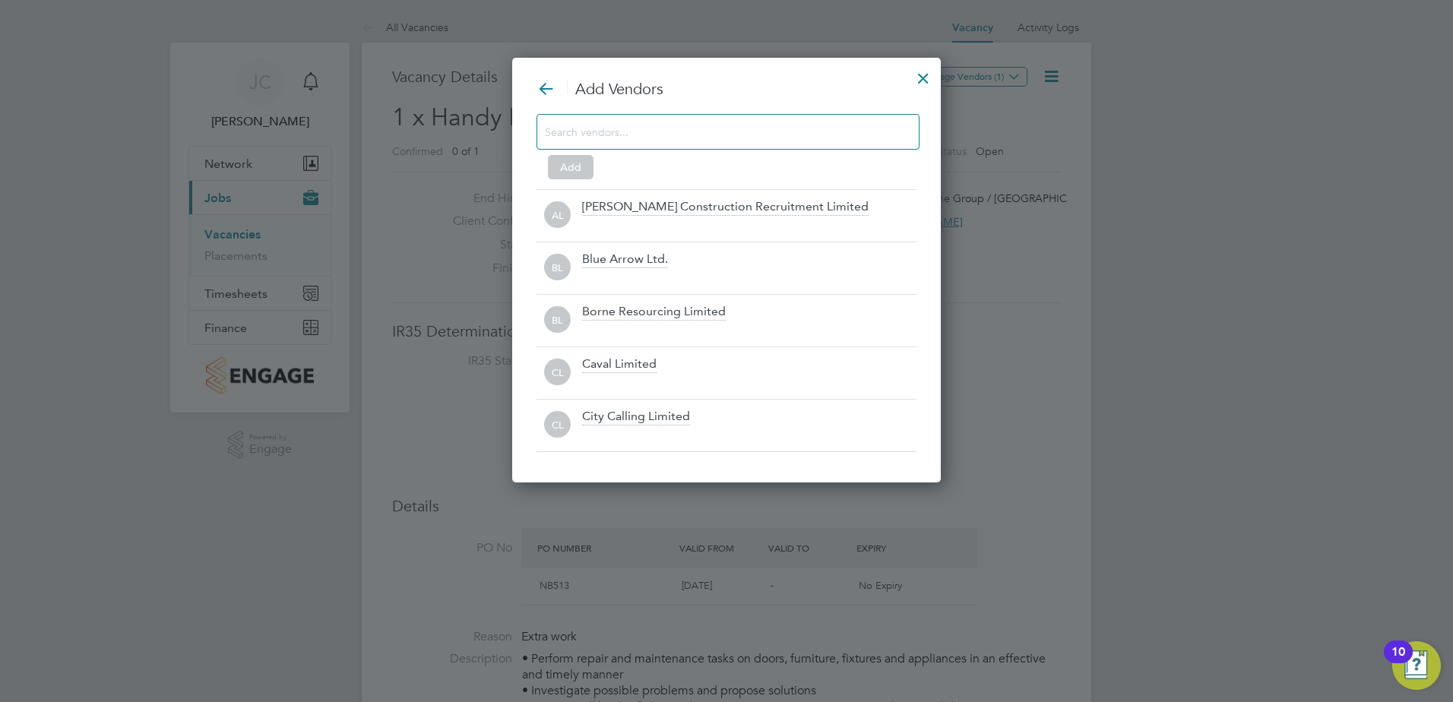
click at [780, 139] on input at bounding box center [716, 132] width 342 height 20
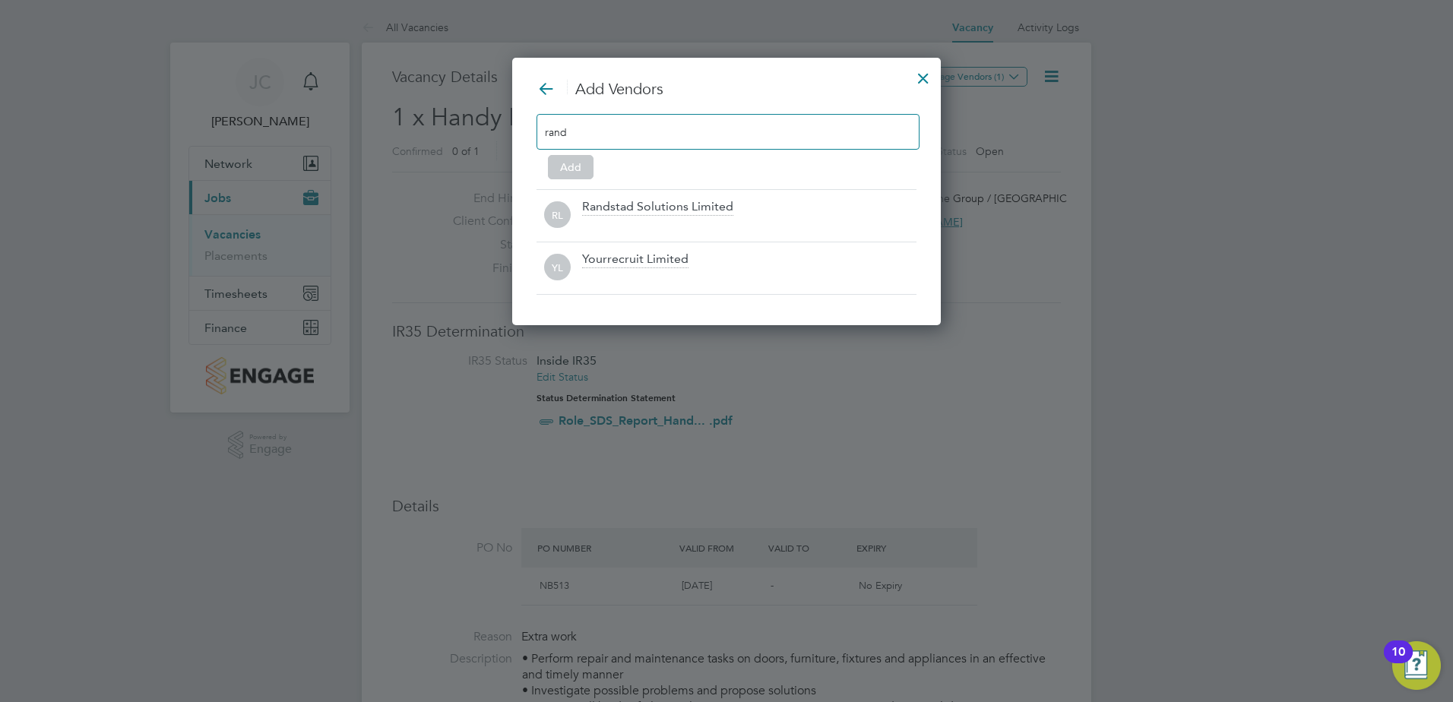
scroll to position [217, 429]
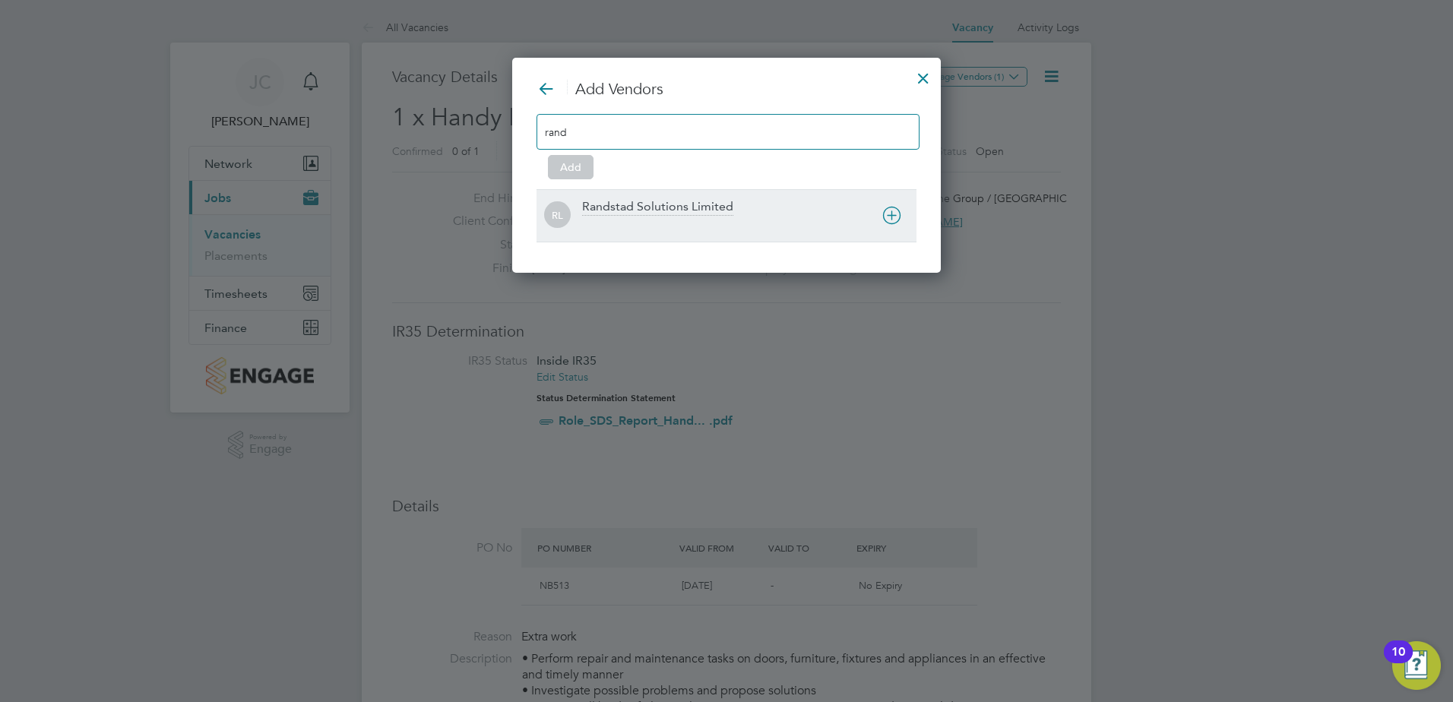
type input "rand"
click at [891, 214] on icon at bounding box center [891, 215] width 19 height 19
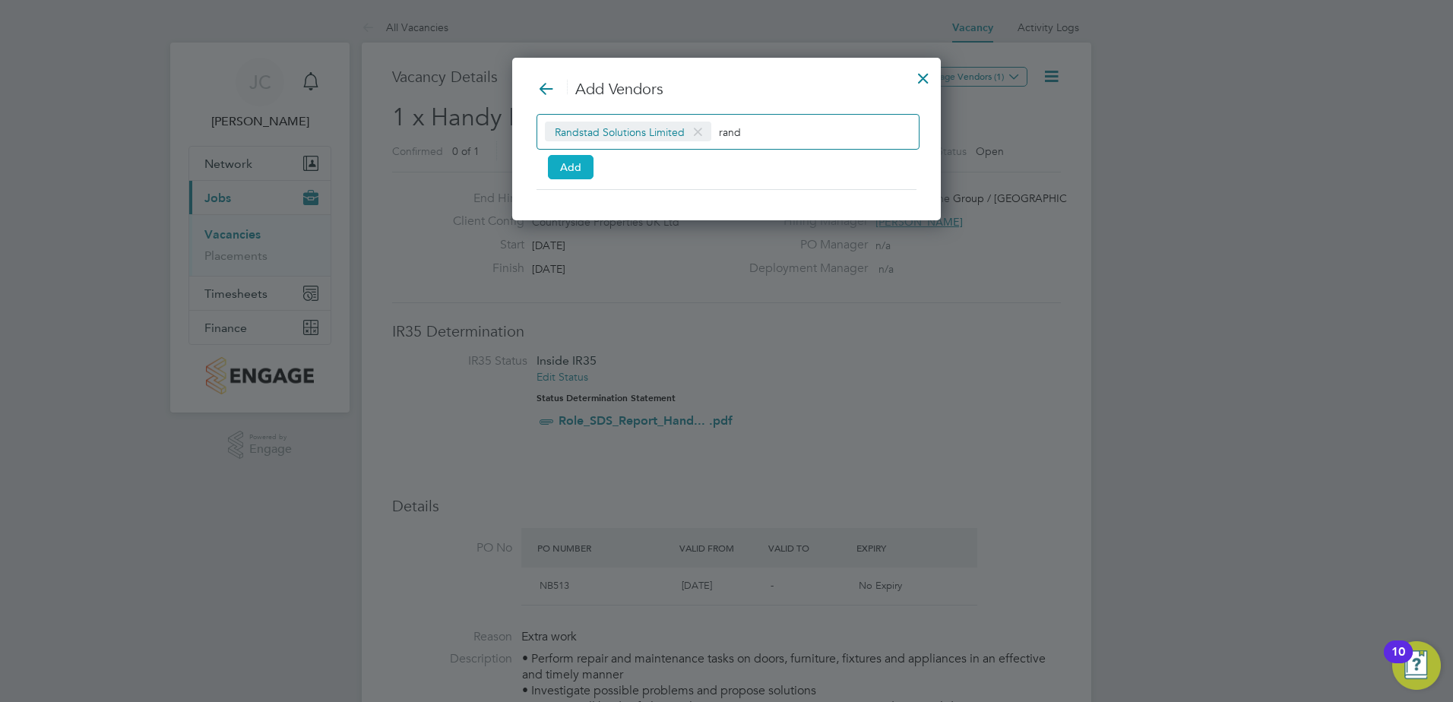
click at [579, 167] on button "Add" at bounding box center [571, 167] width 46 height 24
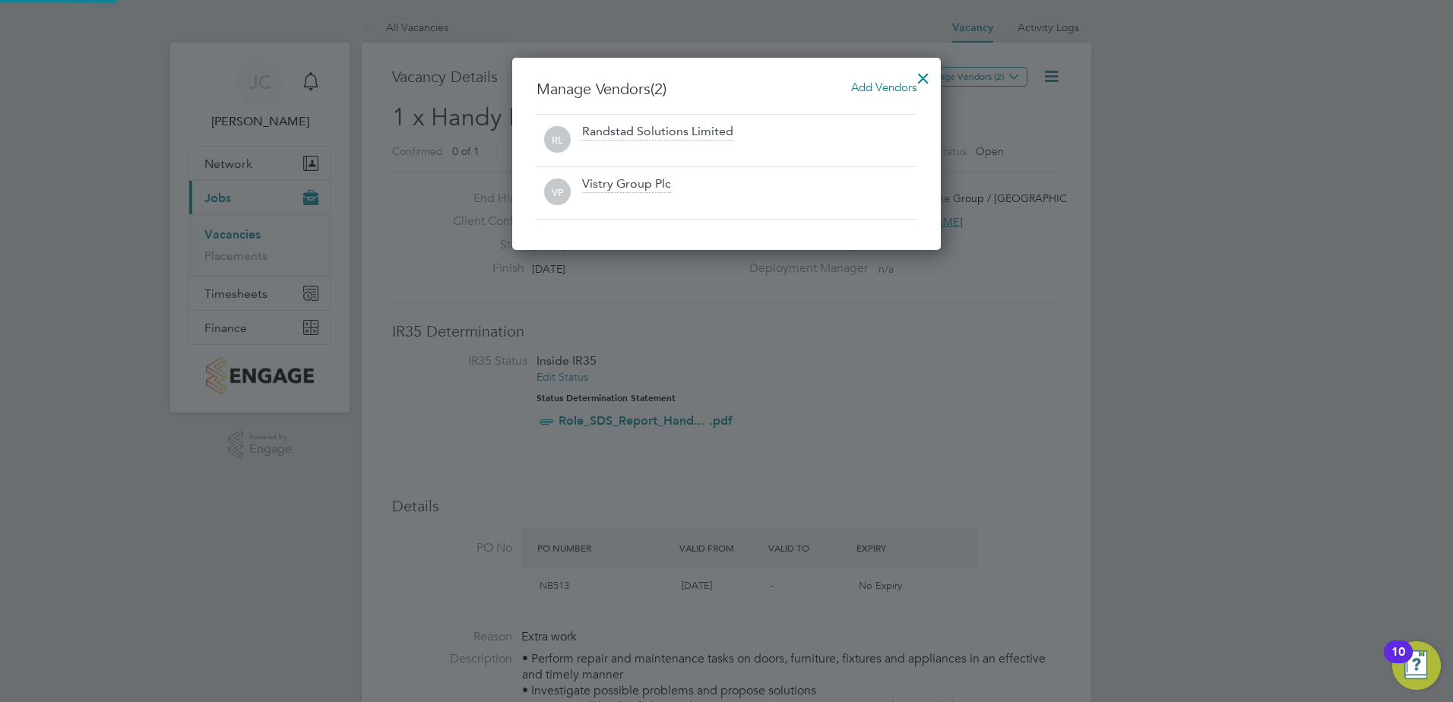
scroll to position [193, 429]
click at [930, 67] on div at bounding box center [923, 74] width 27 height 27
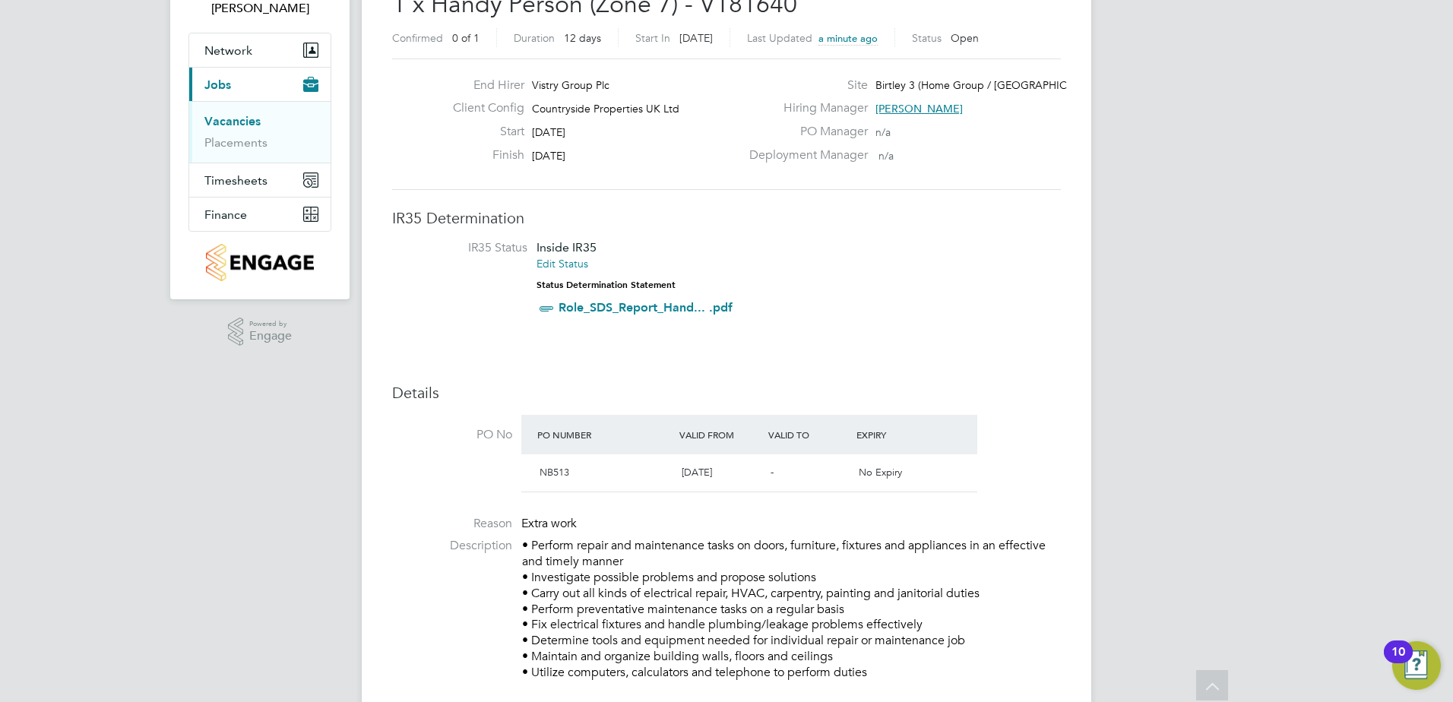
scroll to position [76, 0]
